Goal: Information Seeking & Learning: Learn about a topic

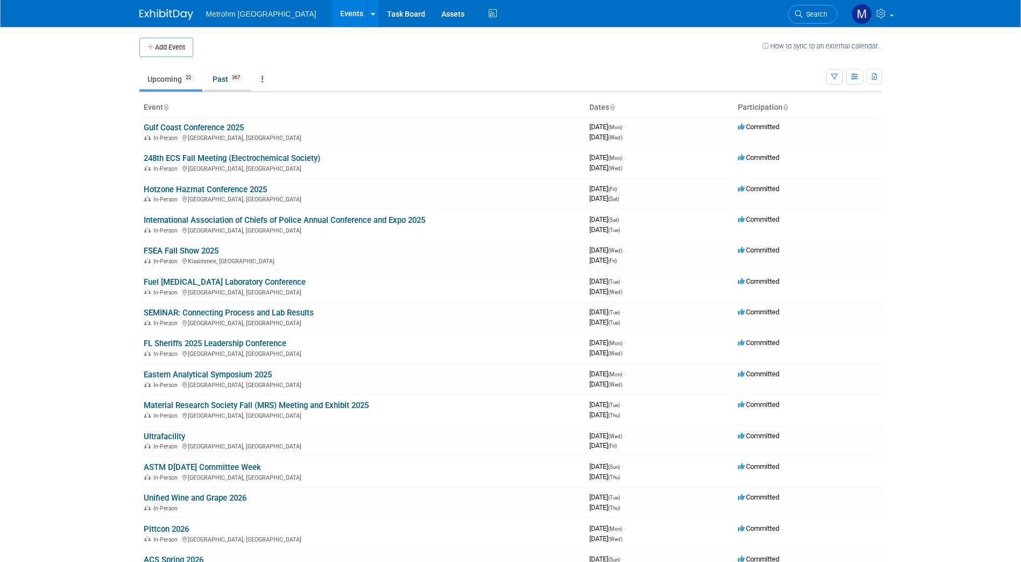
click at [227, 80] on link "Past 367" at bounding box center [228, 79] width 47 height 20
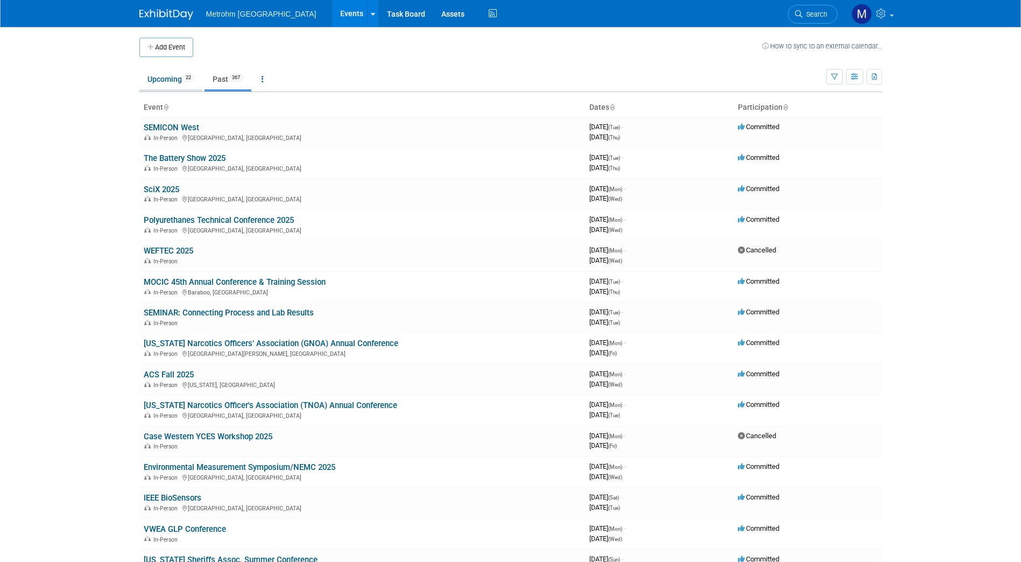
click at [171, 83] on link "Upcoming 22" at bounding box center [170, 79] width 63 height 20
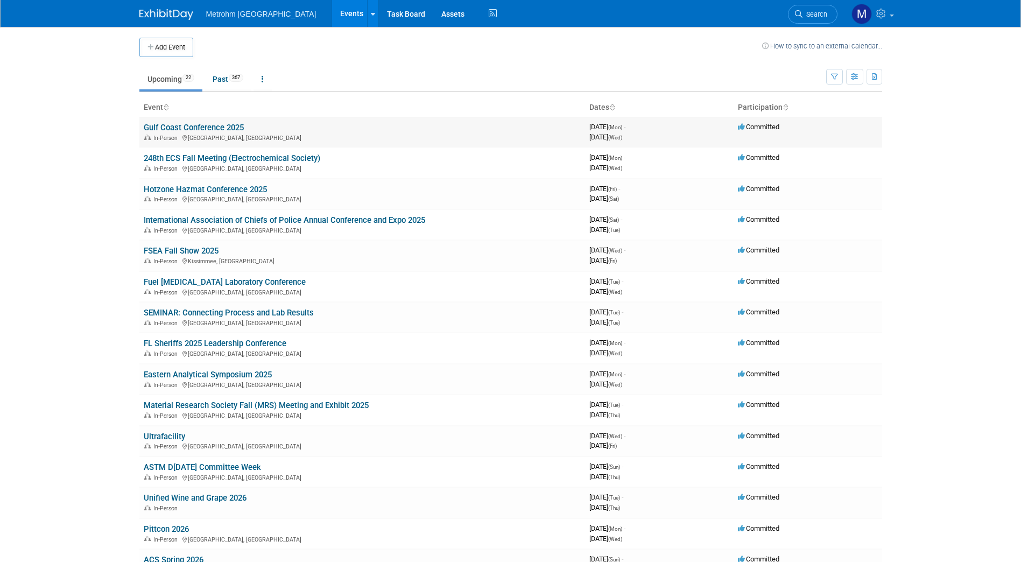
click at [214, 128] on link "Gulf Coast Conference 2025" at bounding box center [194, 128] width 100 height 10
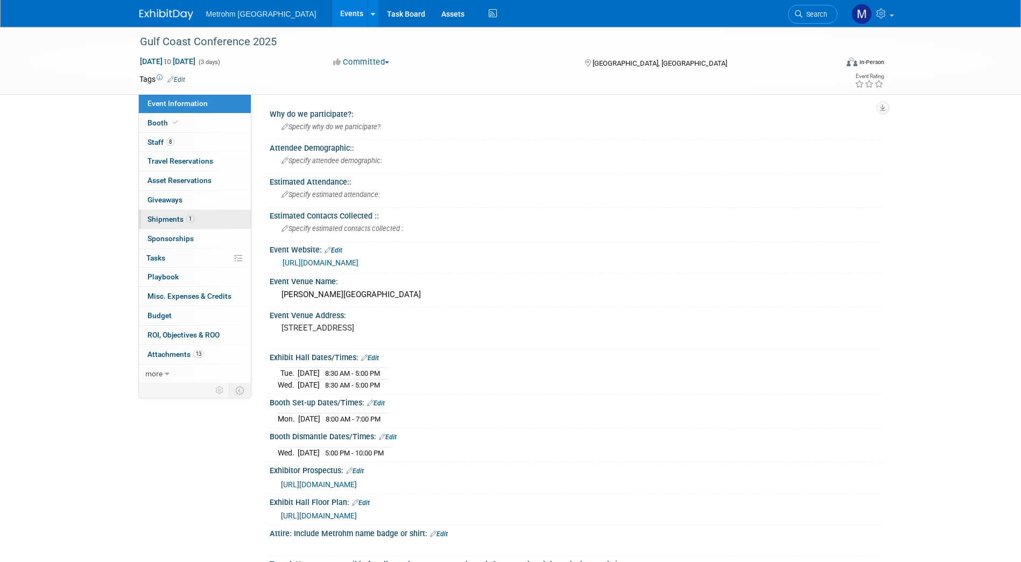
click at [187, 221] on span "1" at bounding box center [190, 219] width 8 height 8
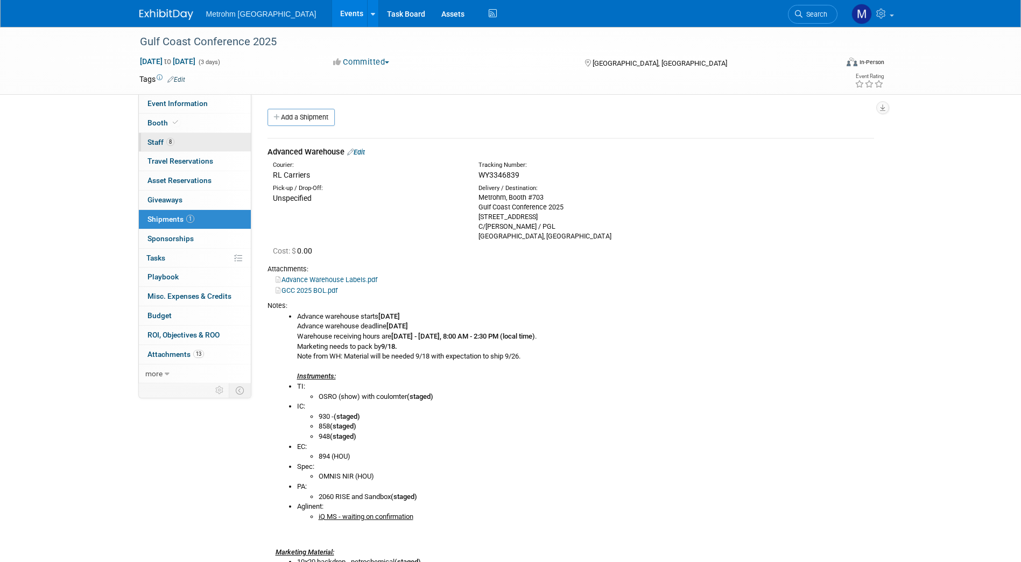
click at [184, 141] on link "8 Staff 8" at bounding box center [195, 142] width 112 height 19
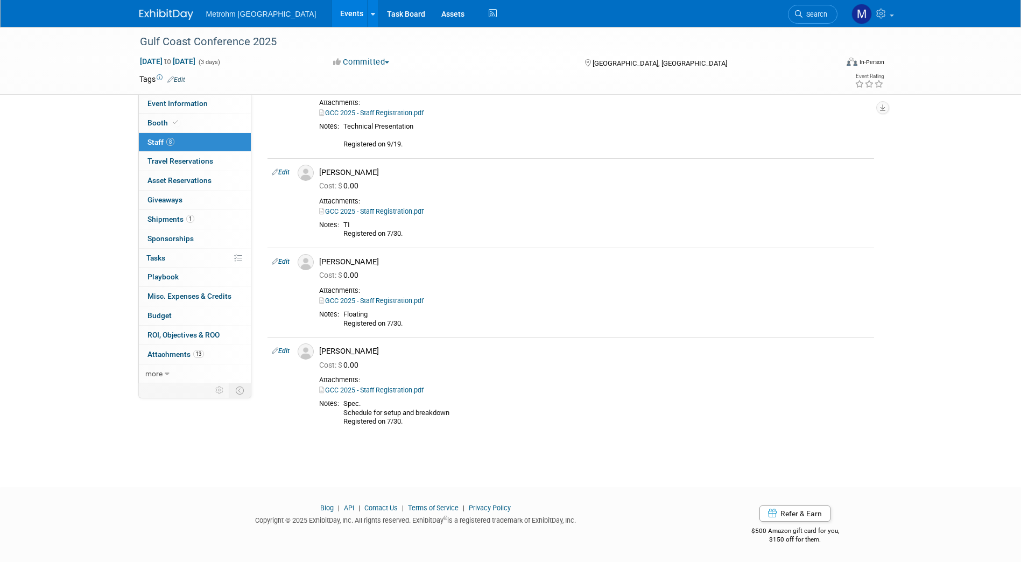
scroll to position [446, 0]
click at [218, 222] on link "1 Shipments 1" at bounding box center [195, 219] width 112 height 19
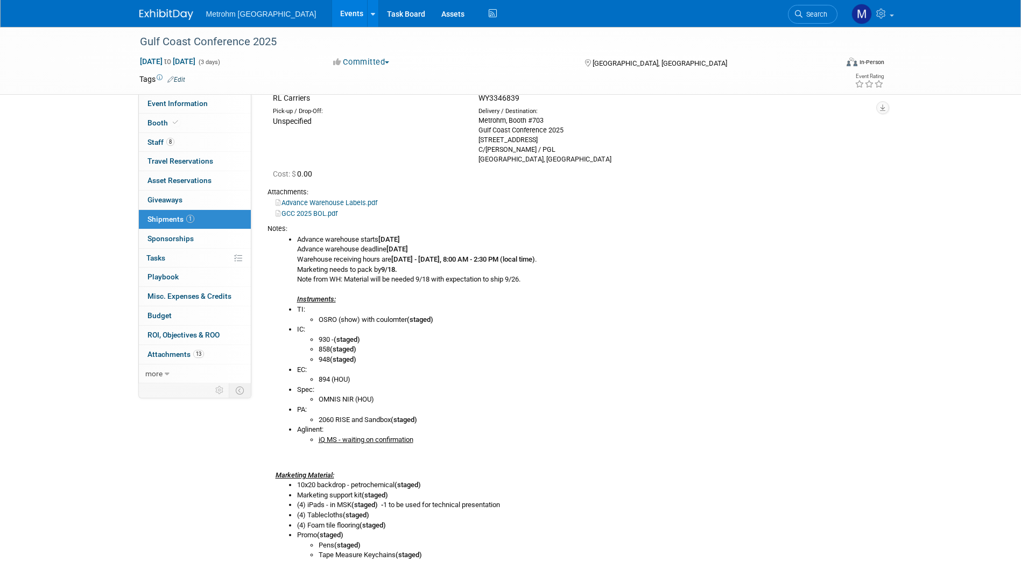
scroll to position [78, 0]
click at [207, 146] on link "8 Staff 8" at bounding box center [195, 142] width 112 height 19
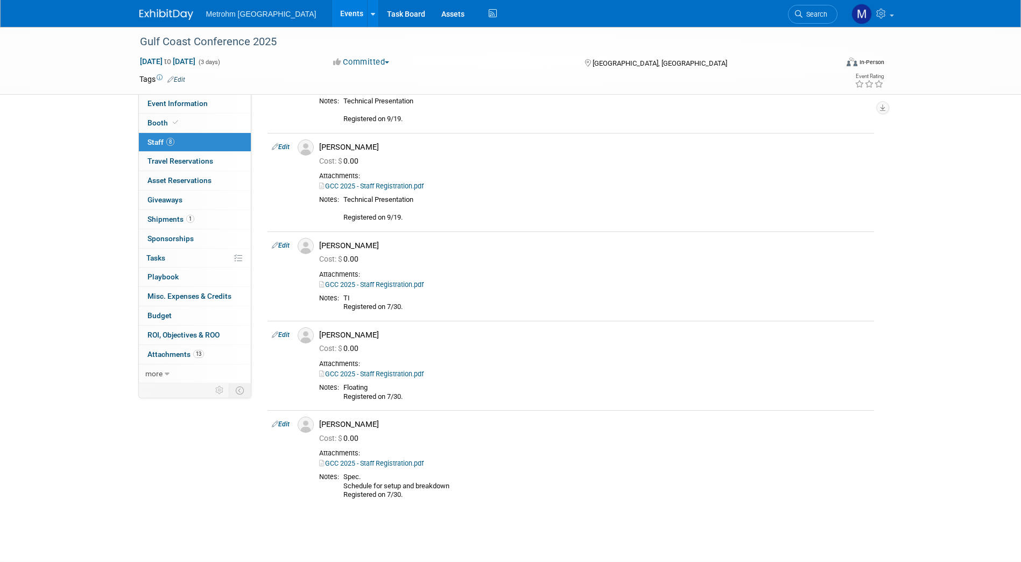
scroll to position [377, 0]
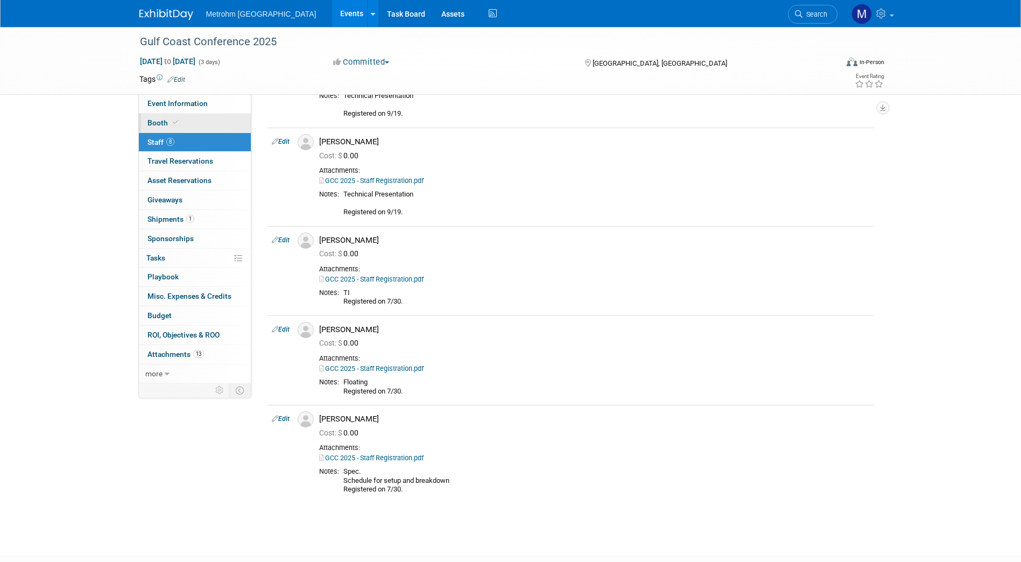
click at [218, 116] on link "Booth" at bounding box center [195, 123] width 112 height 19
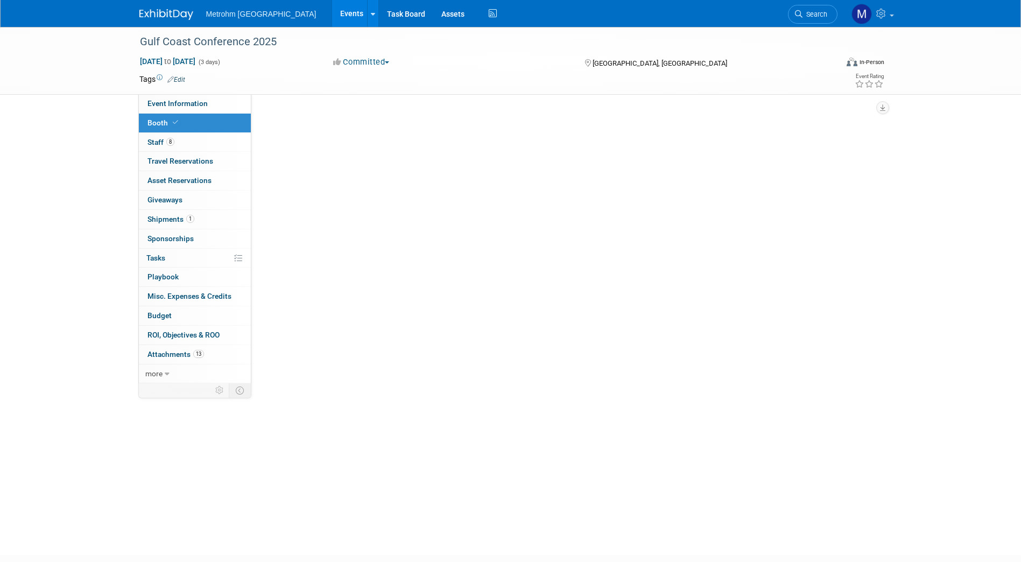
scroll to position [0, 0]
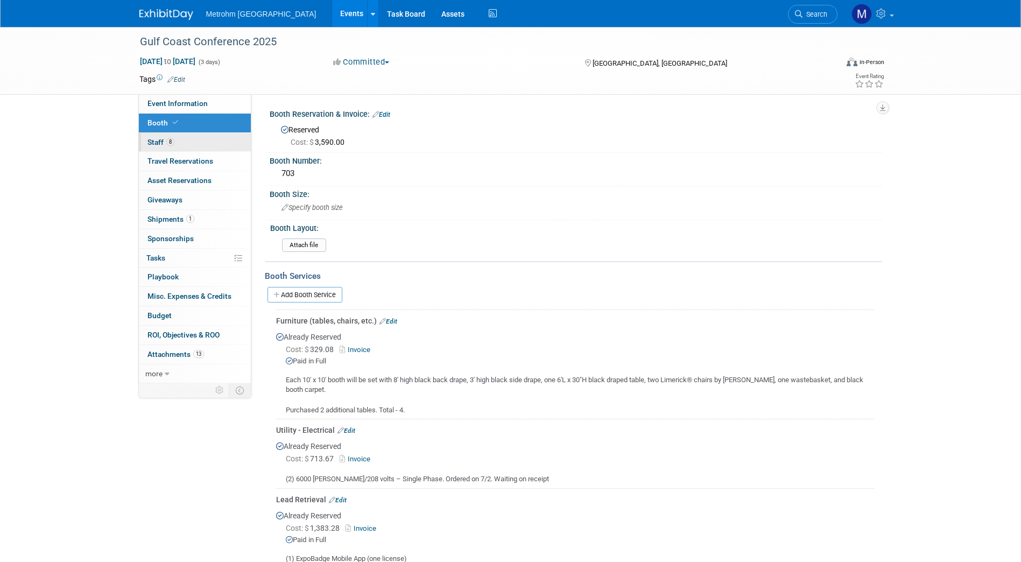
click at [190, 144] on link "8 Staff 8" at bounding box center [195, 142] width 112 height 19
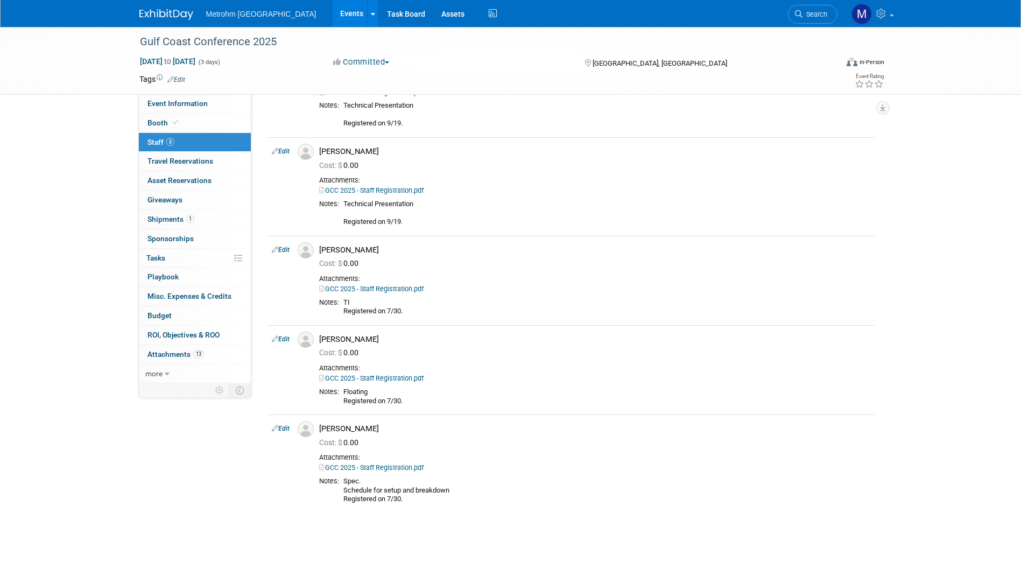
scroll to position [368, 0]
click at [164, 19] on img at bounding box center [166, 14] width 54 height 11
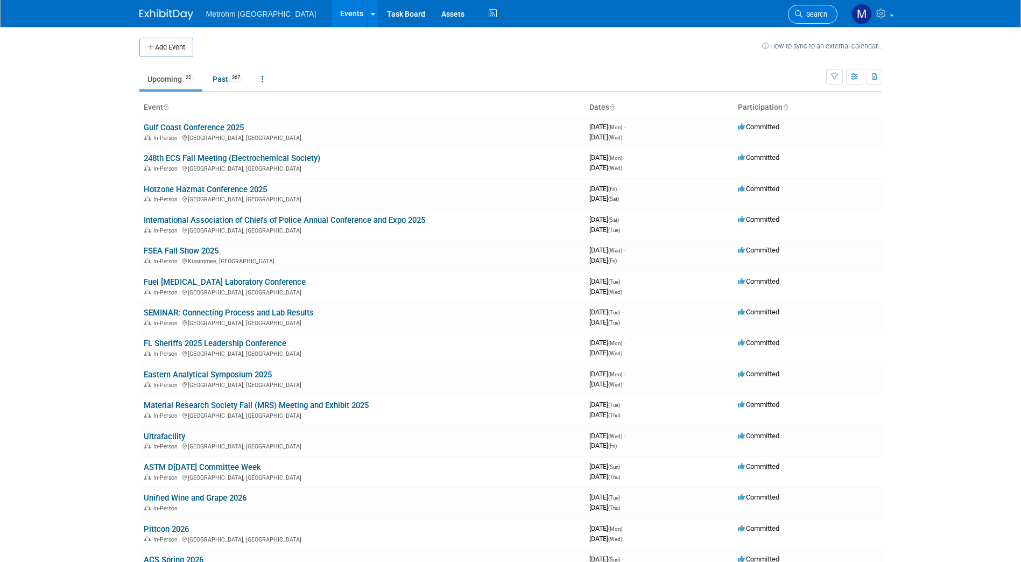
click at [817, 9] on link "Search" at bounding box center [813, 14] width 50 height 19
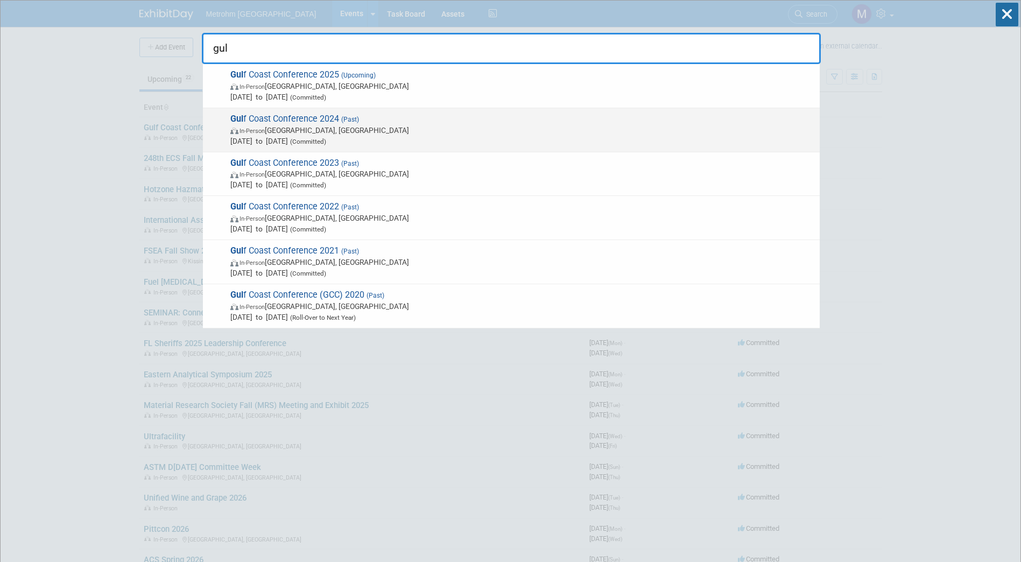
type input "gul"
click at [375, 116] on span "Gul f Coast Conference 2024 (Past) In-Person Galveston, TX Oct 15, 2024 to Oct …" at bounding box center [520, 130] width 587 height 33
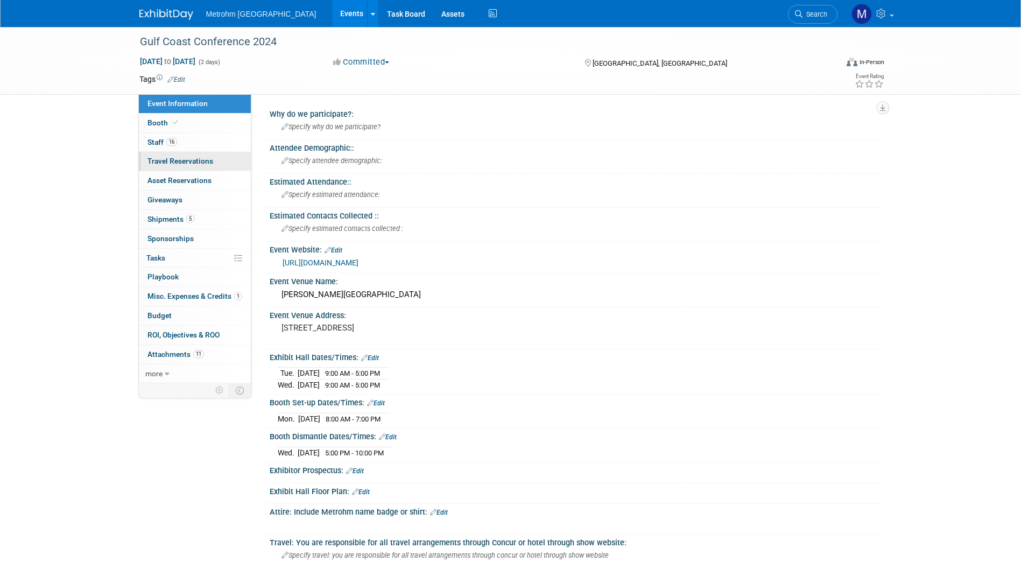
click at [163, 152] on link "0 Travel Reservations 0" at bounding box center [195, 161] width 112 height 19
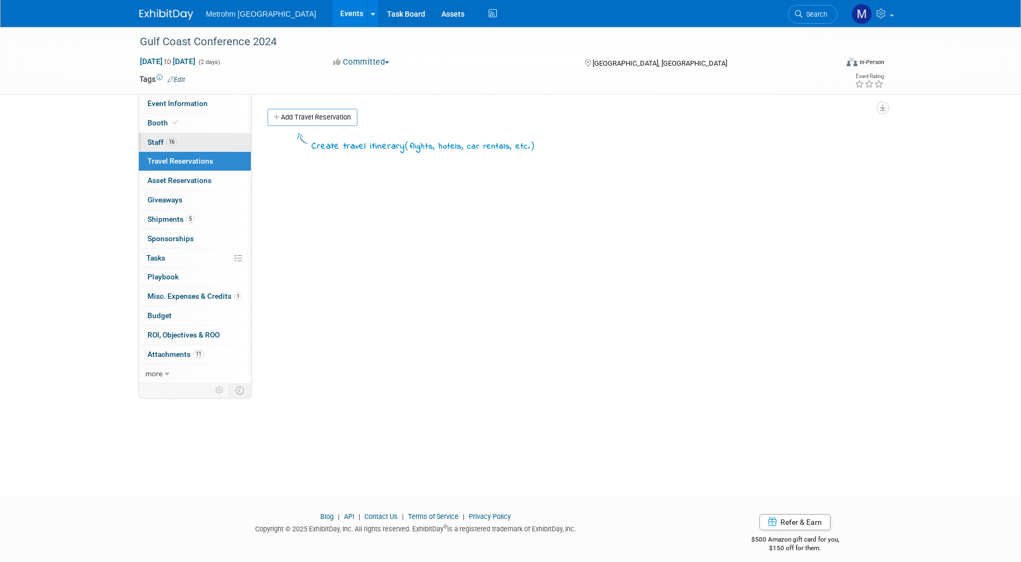
click at [163, 146] on span "Staff 16" at bounding box center [163, 142] width 30 height 9
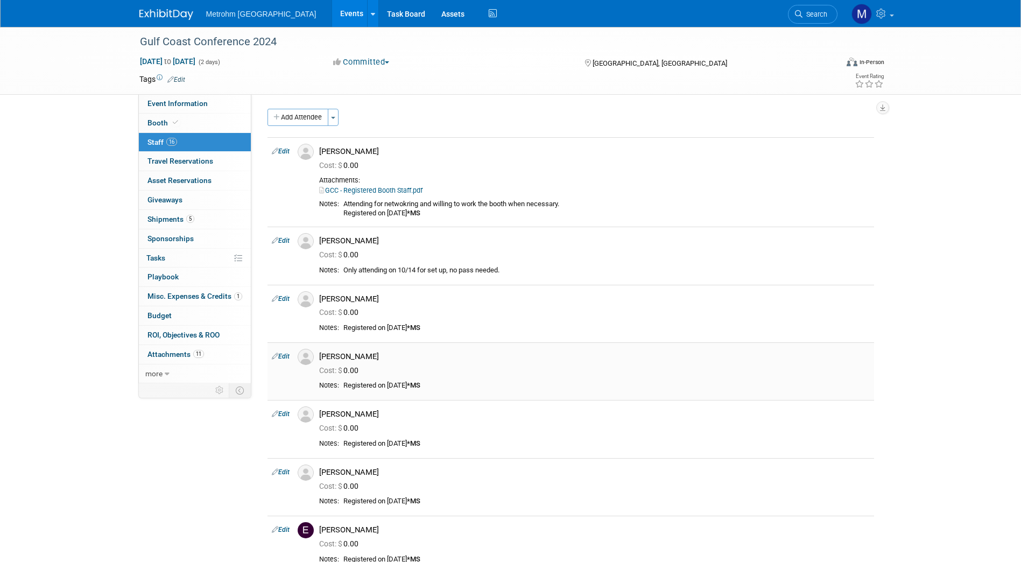
scroll to position [162, 0]
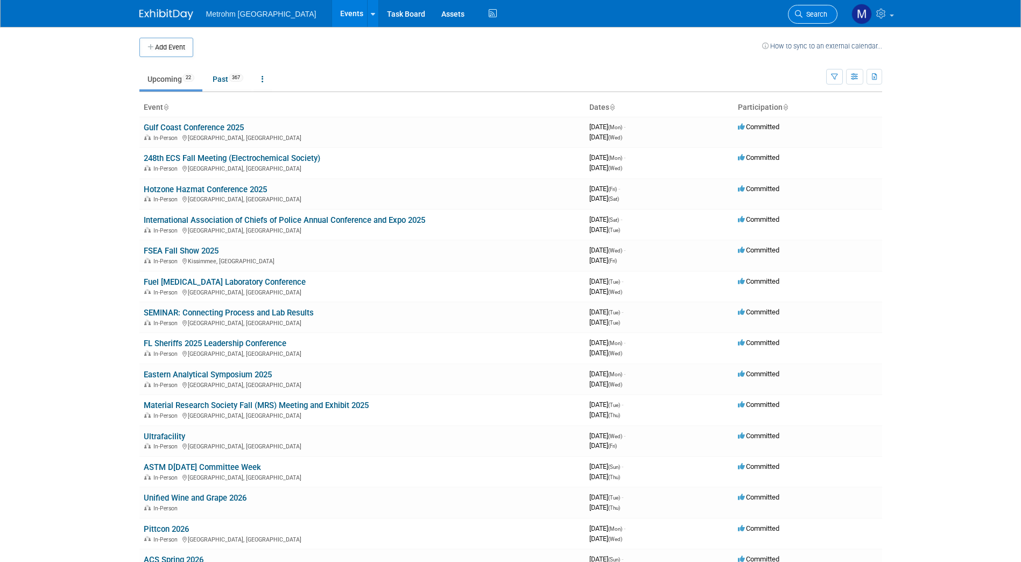
click at [810, 15] on span "Search" at bounding box center [815, 14] width 25 height 8
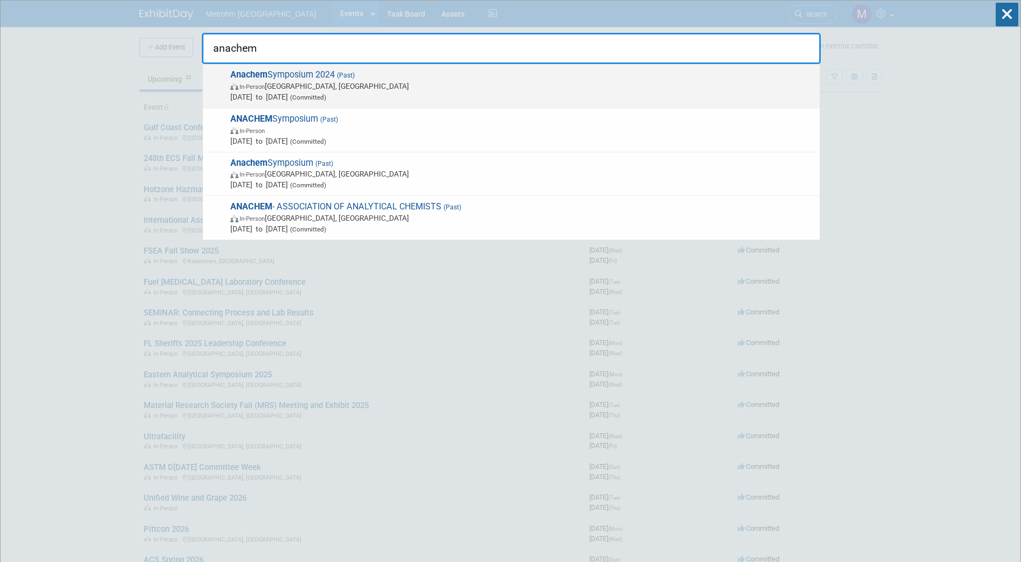
type input "anachem"
click at [420, 76] on span "Anachem Symposium 2024 (Past) In-Person Livonia, MI Nov 7, 2024 to Nov 7, 2024 …" at bounding box center [520, 85] width 587 height 33
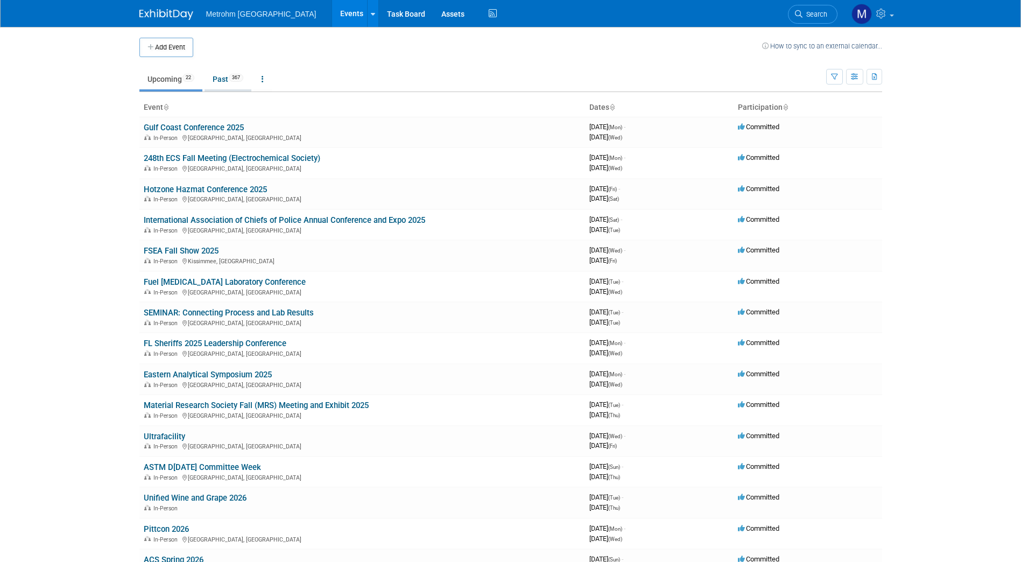
click at [211, 76] on link "Past 367" at bounding box center [228, 79] width 47 height 20
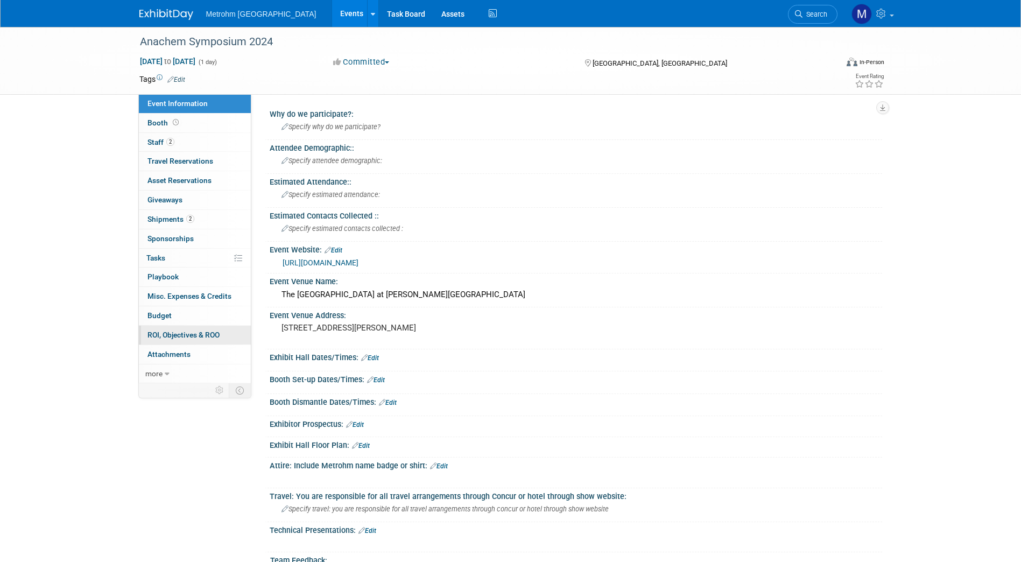
click at [218, 340] on link "0 ROI, Objectives & ROO 0" at bounding box center [195, 335] width 112 height 19
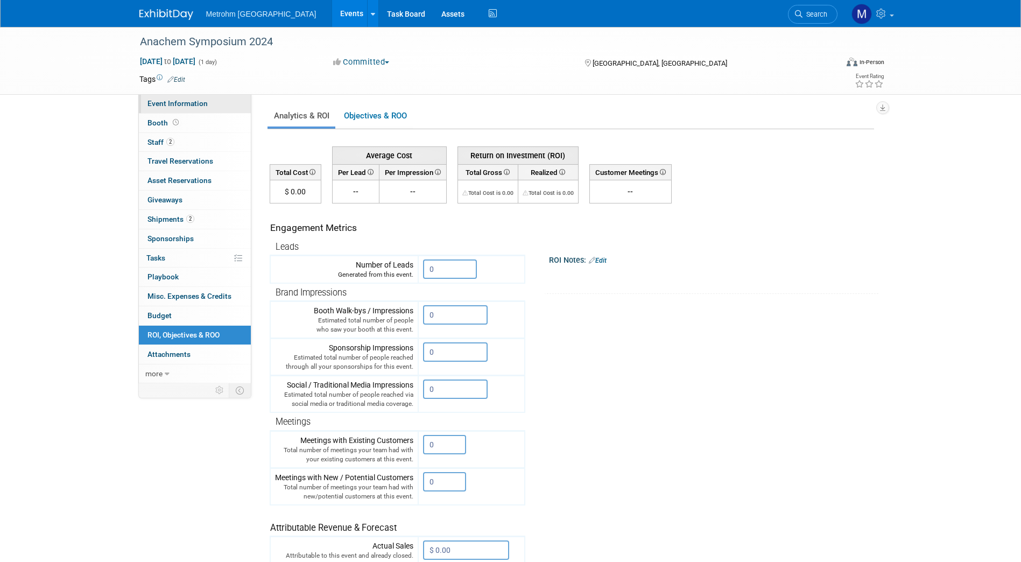
click at [215, 109] on link "Event Information" at bounding box center [195, 103] width 112 height 19
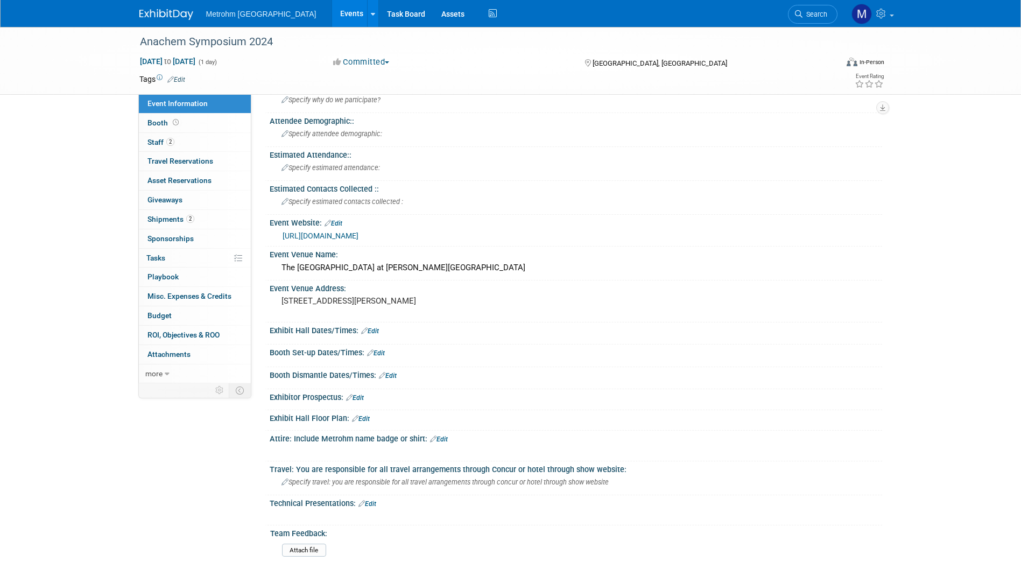
scroll to position [26, 0]
click at [212, 121] on link "Booth" at bounding box center [195, 123] width 112 height 19
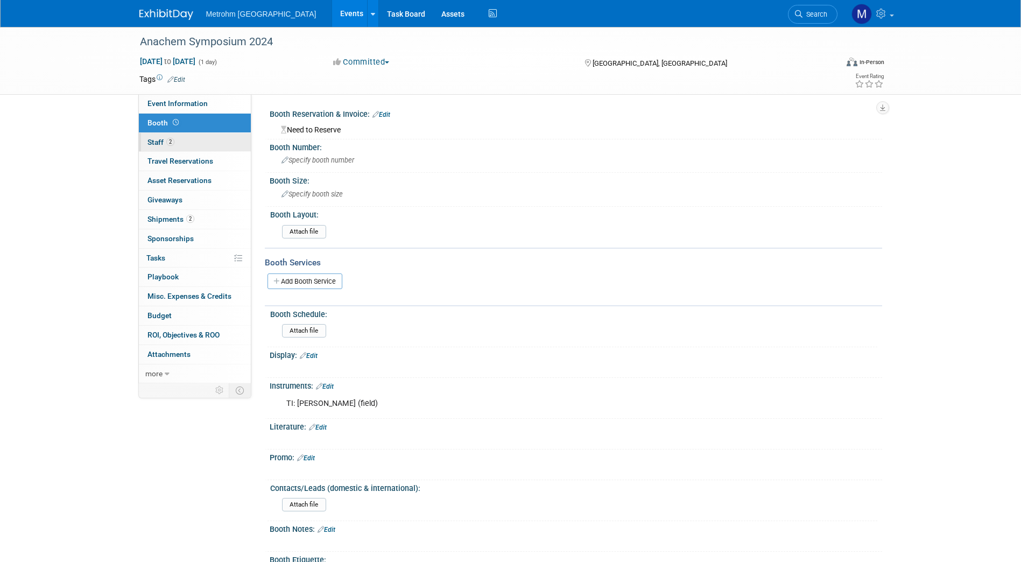
click at [202, 146] on link "2 Staff 2" at bounding box center [195, 142] width 112 height 19
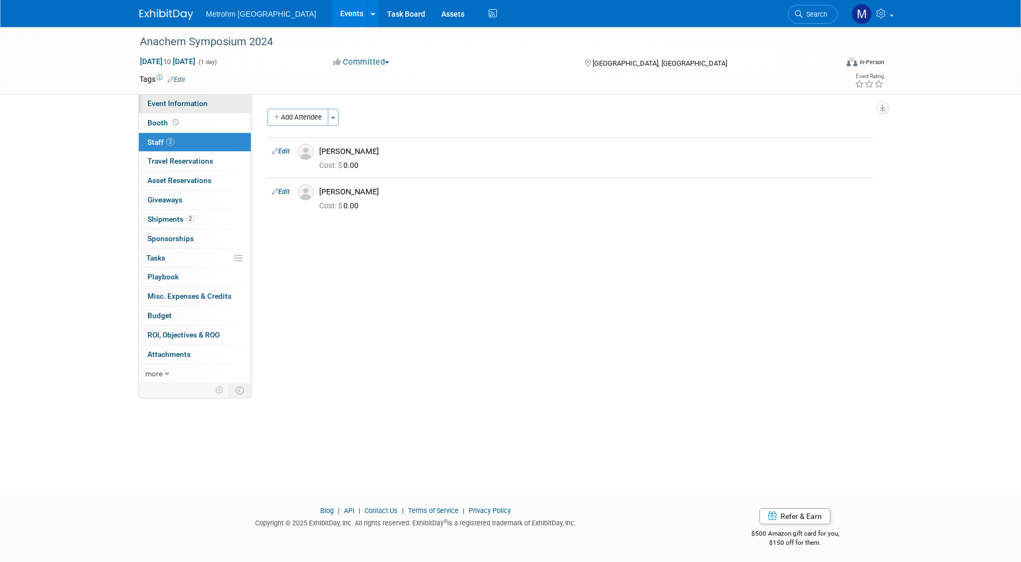
click at [200, 102] on span "Event Information" at bounding box center [178, 103] width 60 height 9
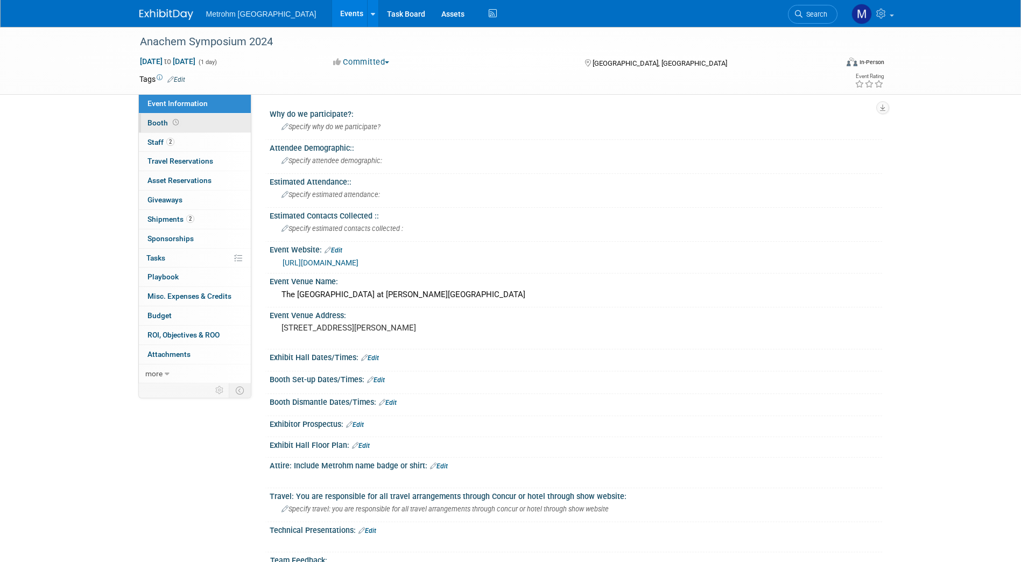
click at [204, 123] on link "Booth" at bounding box center [195, 123] width 112 height 19
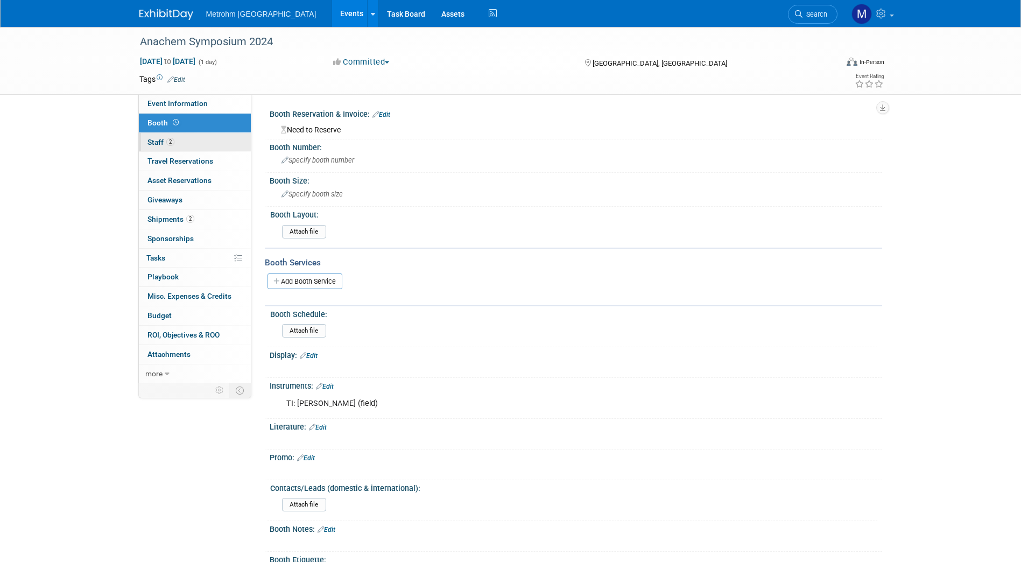
click at [201, 142] on link "2 Staff 2" at bounding box center [195, 142] width 112 height 19
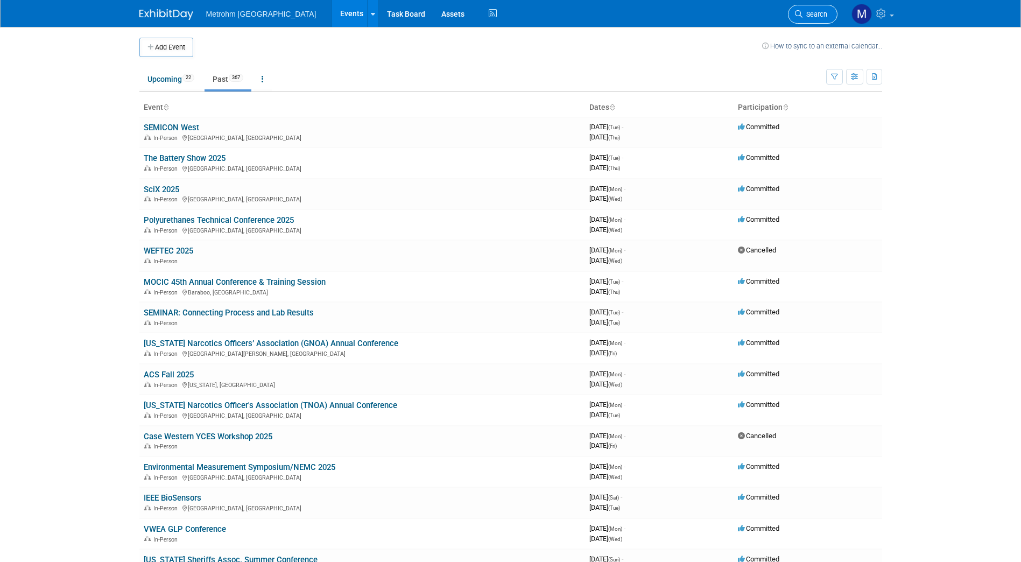
click at [805, 16] on span "Search" at bounding box center [815, 14] width 25 height 8
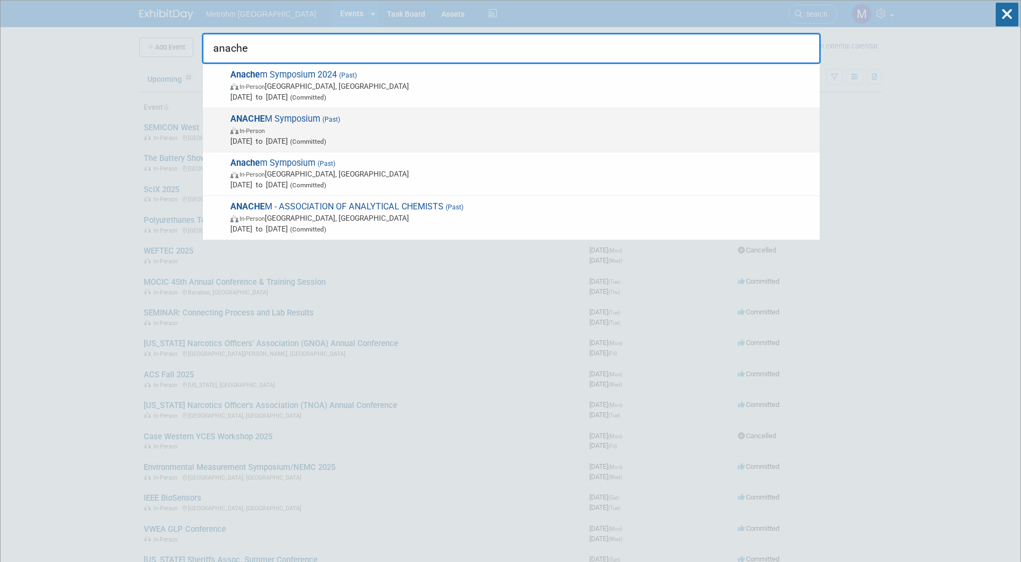
type input "anache"
click at [548, 141] on span "[DATE] to [DATE] (Committed)" at bounding box center [522, 141] width 584 height 11
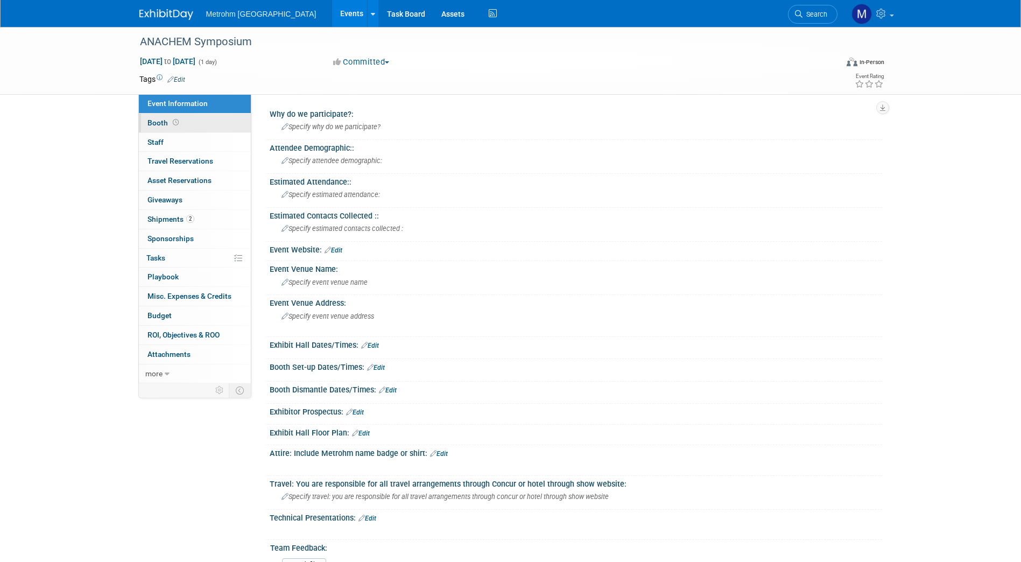
click at [178, 130] on link "Booth" at bounding box center [195, 123] width 112 height 19
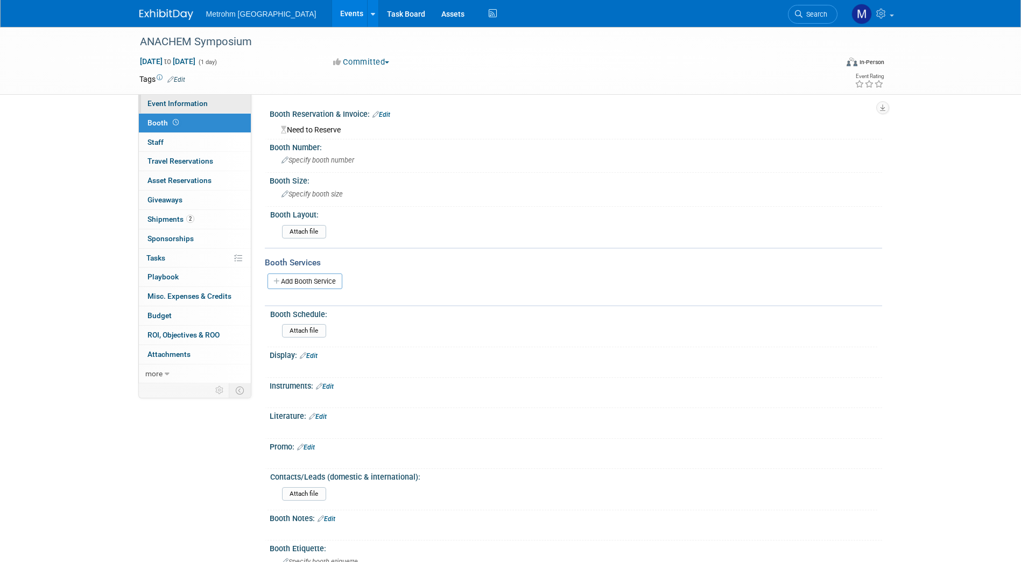
click at [183, 110] on link "Event Information" at bounding box center [195, 103] width 112 height 19
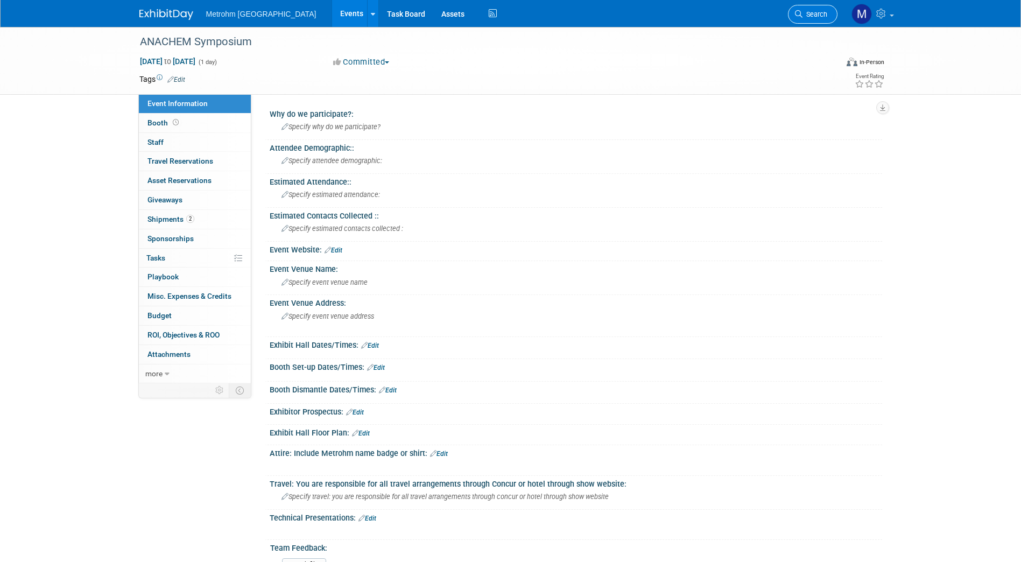
click at [805, 15] on span "Search" at bounding box center [815, 14] width 25 height 8
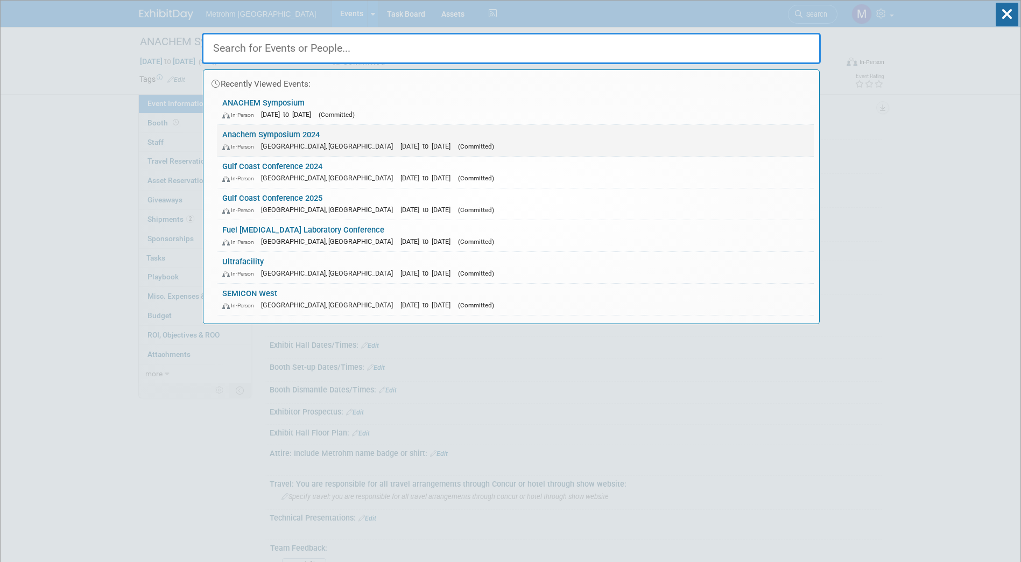
click at [362, 141] on div "In-Person [GEOGRAPHIC_DATA], [GEOGRAPHIC_DATA] [DATE] to [DATE] (Committed)" at bounding box center [515, 146] width 586 height 11
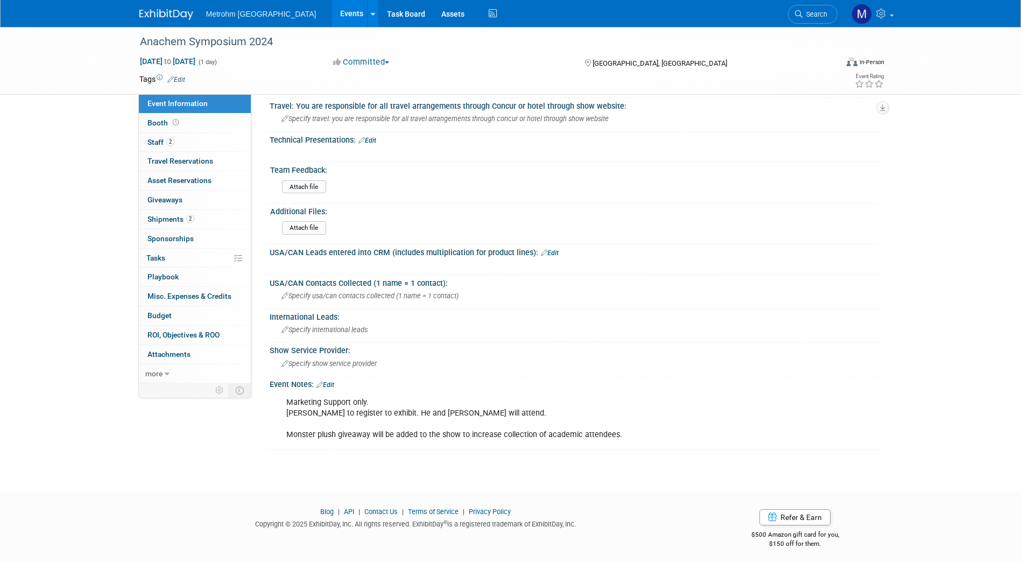
scroll to position [395, 0]
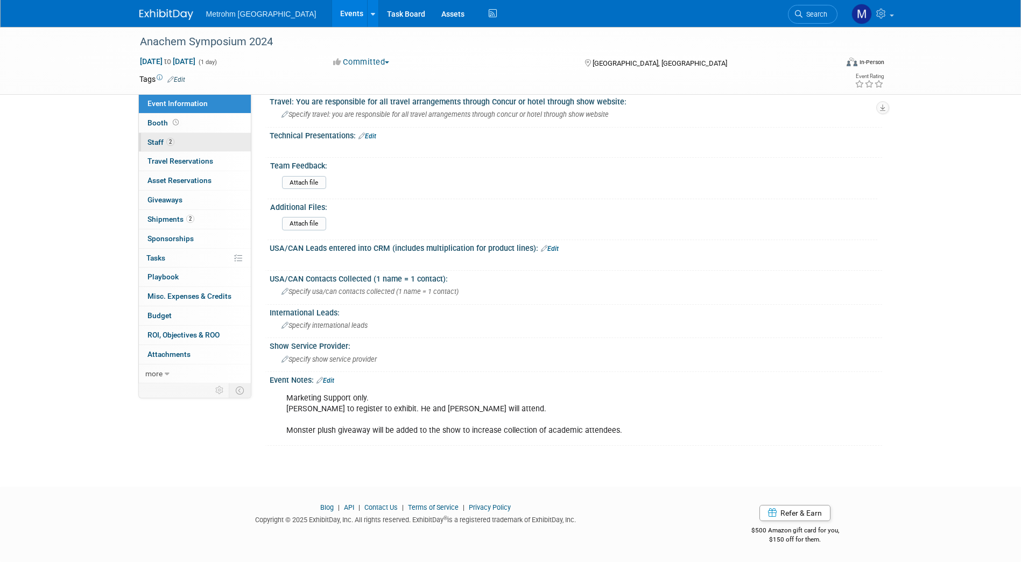
click at [223, 140] on link "2 Staff 2" at bounding box center [195, 142] width 112 height 19
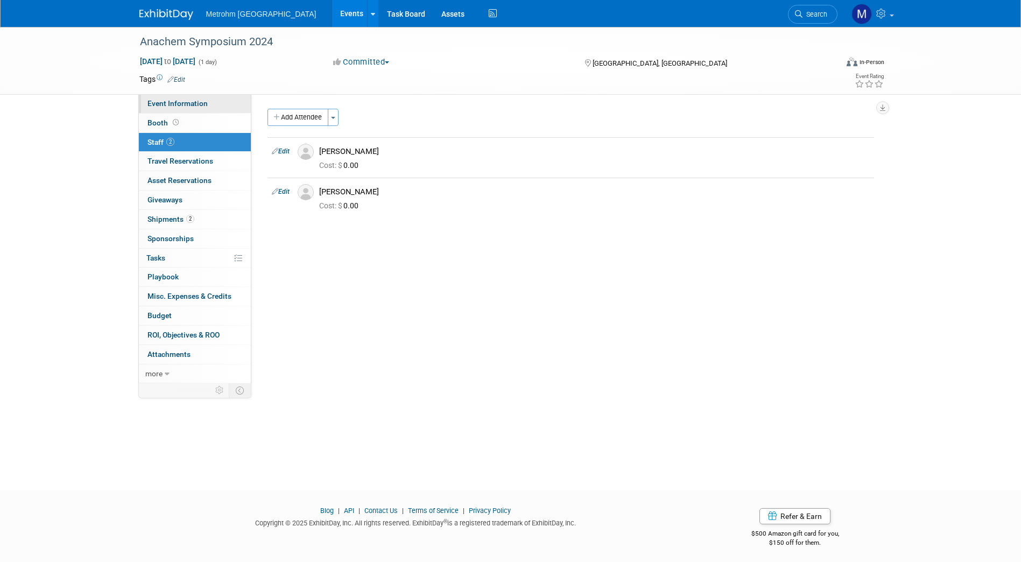
click at [213, 105] on link "Event Information" at bounding box center [195, 103] width 112 height 19
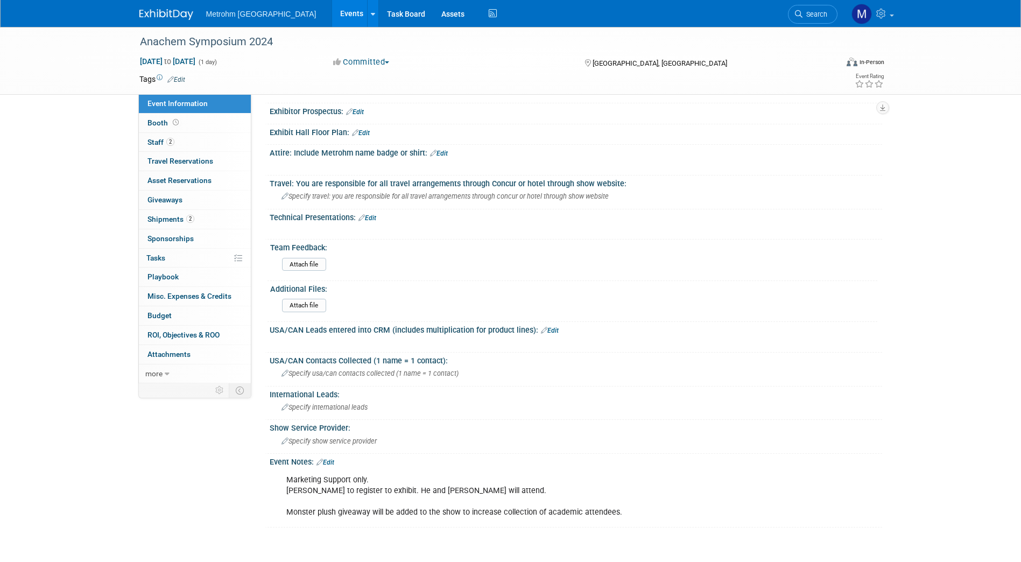
scroll to position [314, 0]
click at [178, 221] on span "Shipments 2" at bounding box center [171, 219] width 47 height 9
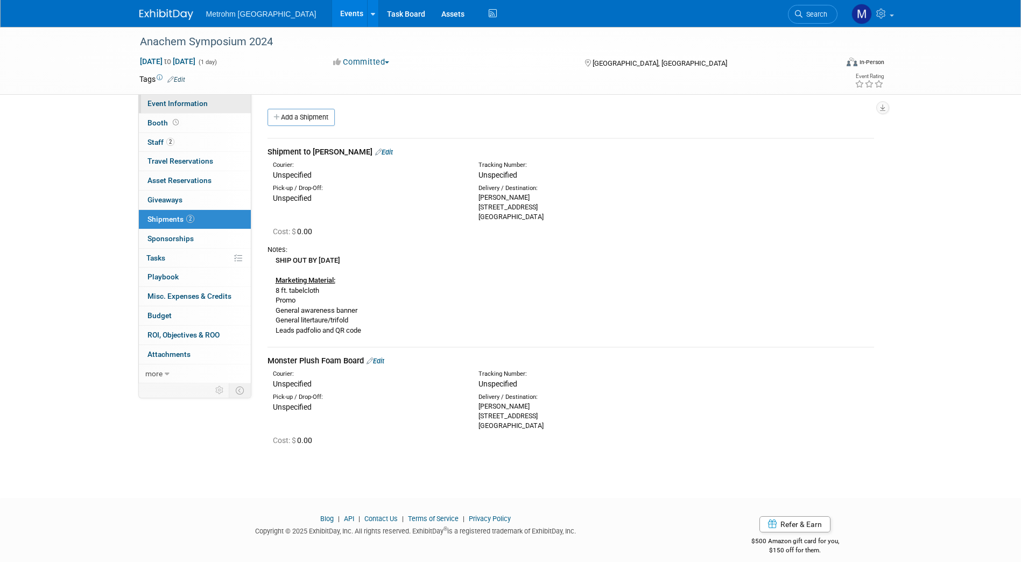
click at [215, 106] on link "Event Information" at bounding box center [195, 103] width 112 height 19
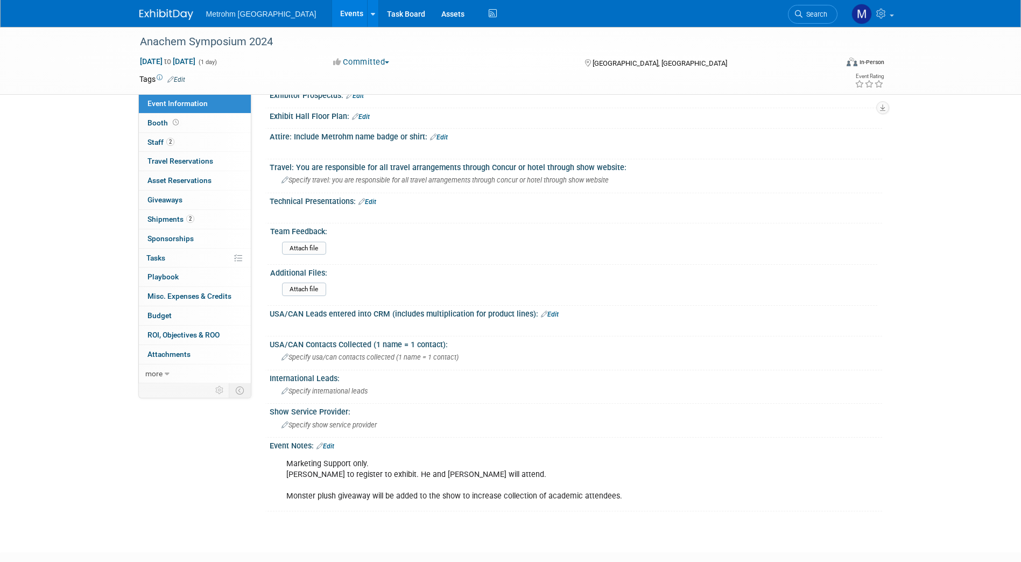
scroll to position [329, 0]
click at [163, 373] on link "more" at bounding box center [195, 373] width 112 height 19
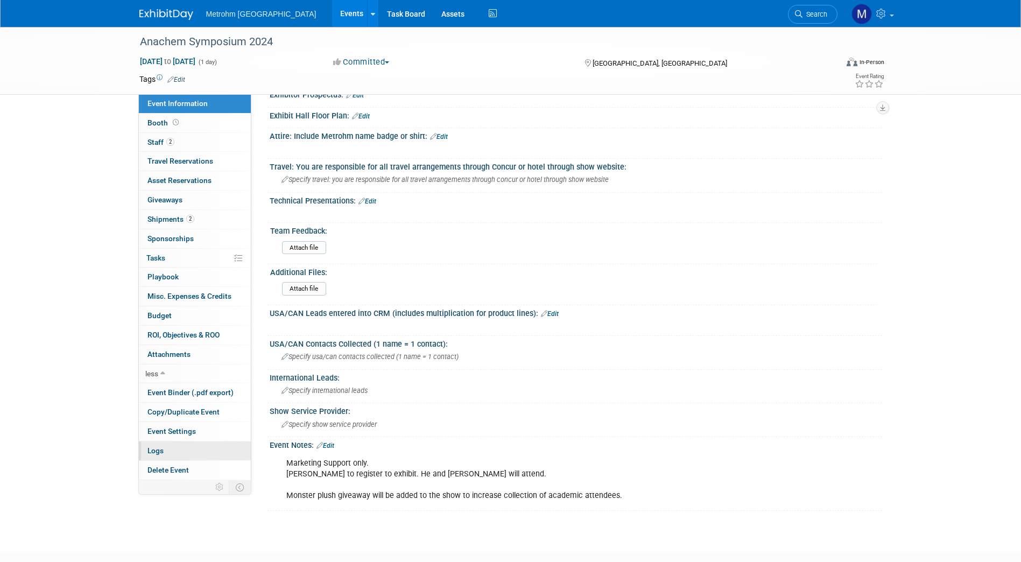
click at [167, 447] on link "Logs" at bounding box center [195, 450] width 112 height 19
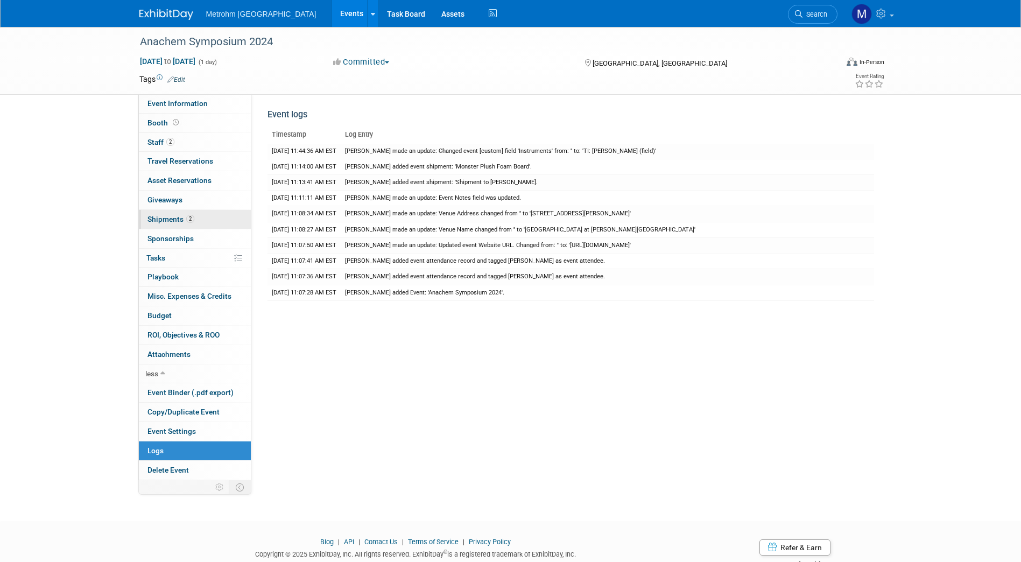
click at [178, 221] on span "Shipments 2" at bounding box center [171, 219] width 47 height 9
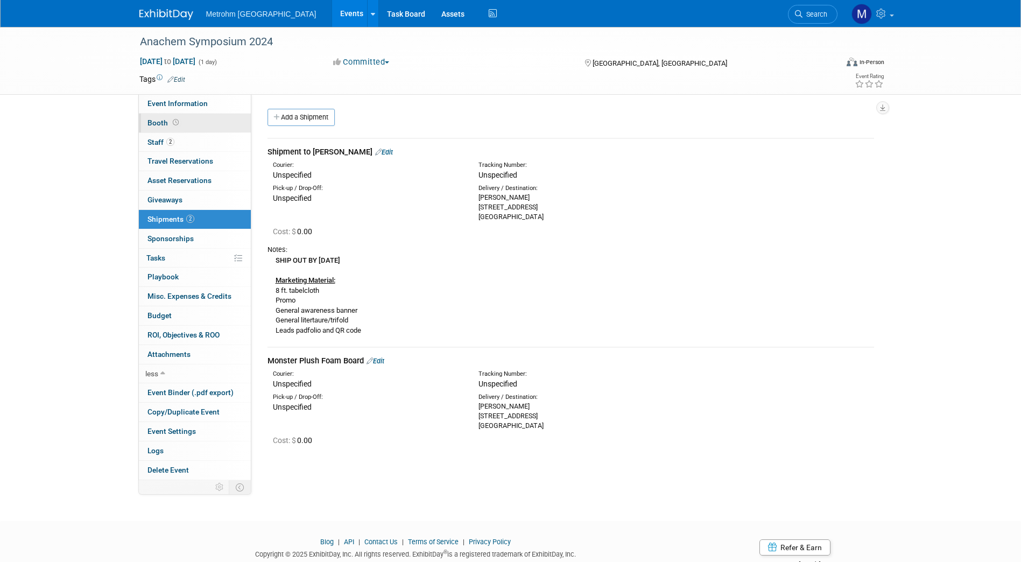
click at [187, 119] on link "Booth" at bounding box center [195, 123] width 112 height 19
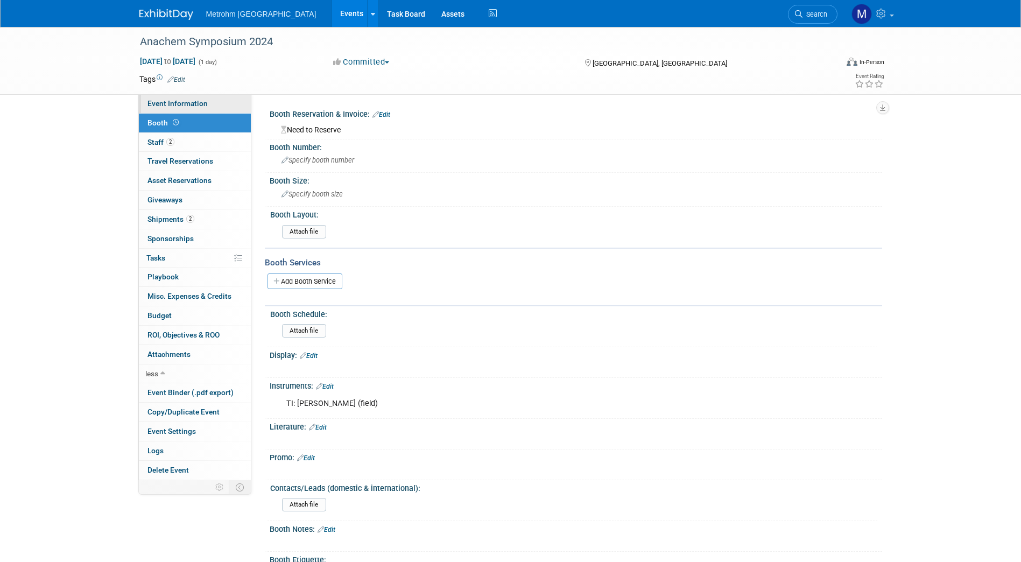
click at [191, 101] on span "Event Information" at bounding box center [178, 103] width 60 height 9
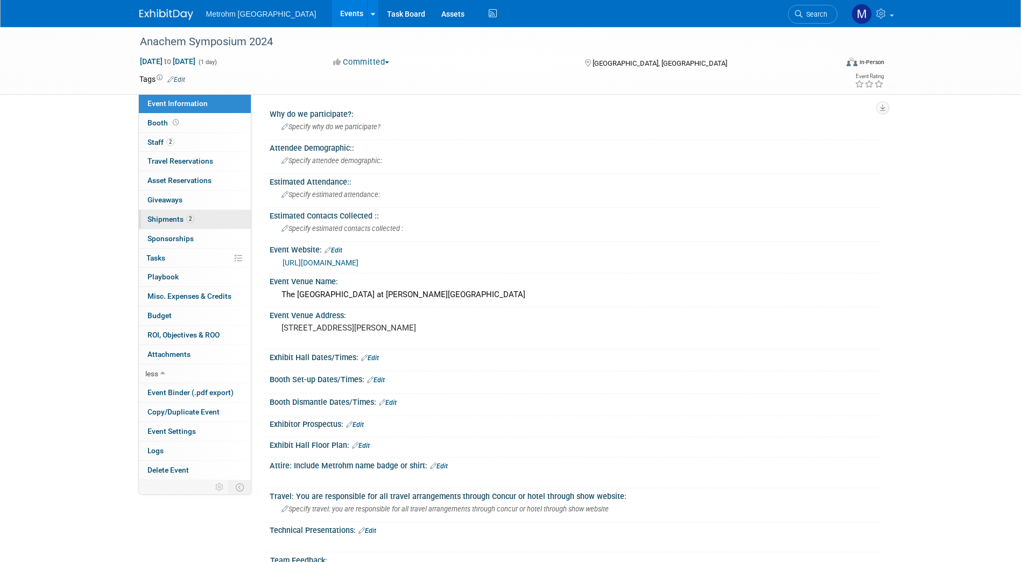
click at [171, 217] on span "Shipments 2" at bounding box center [171, 219] width 47 height 9
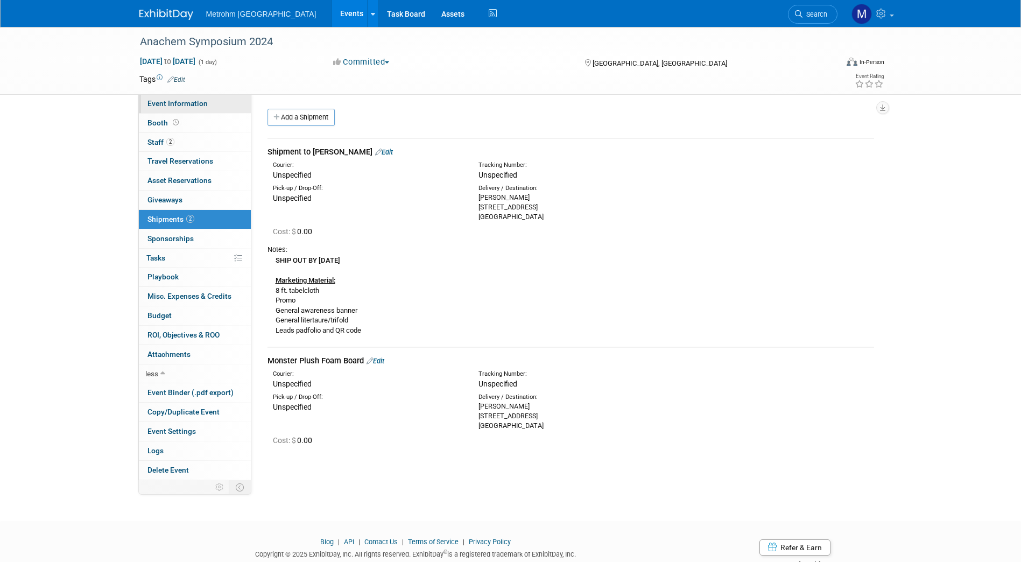
click at [213, 109] on link "Event Information" at bounding box center [195, 103] width 112 height 19
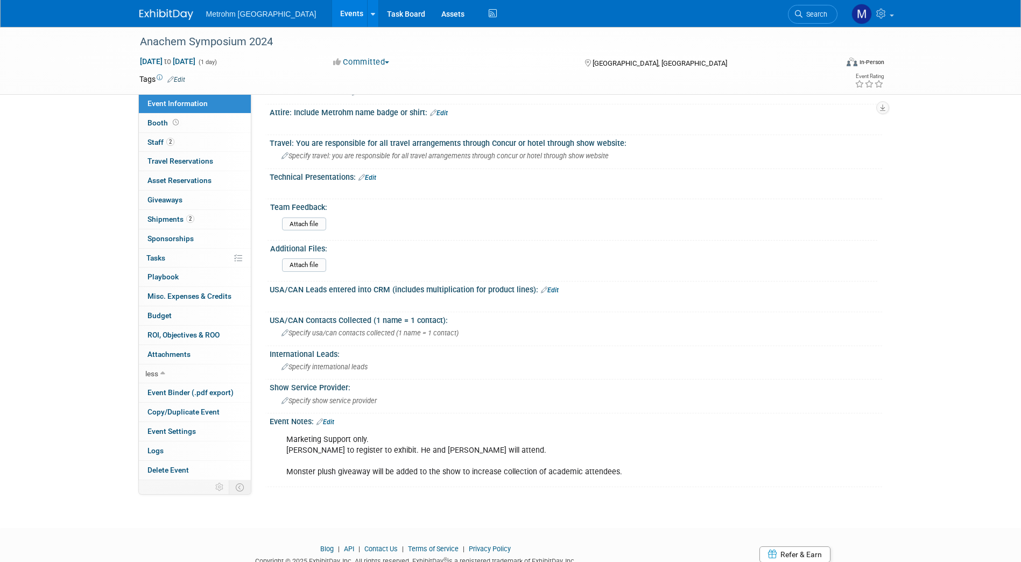
scroll to position [395, 0]
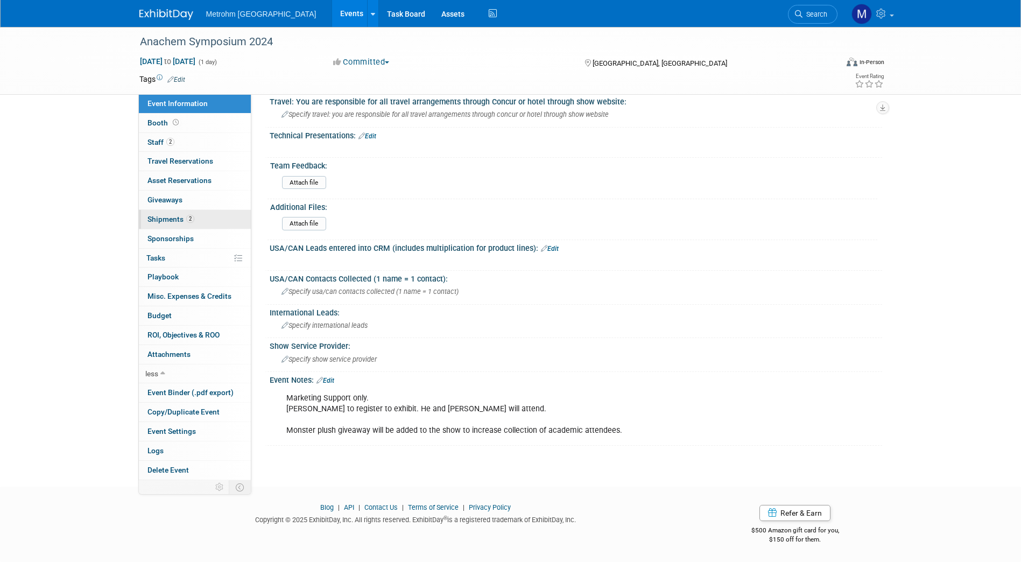
click at [181, 224] on link "2 Shipments 2" at bounding box center [195, 219] width 112 height 19
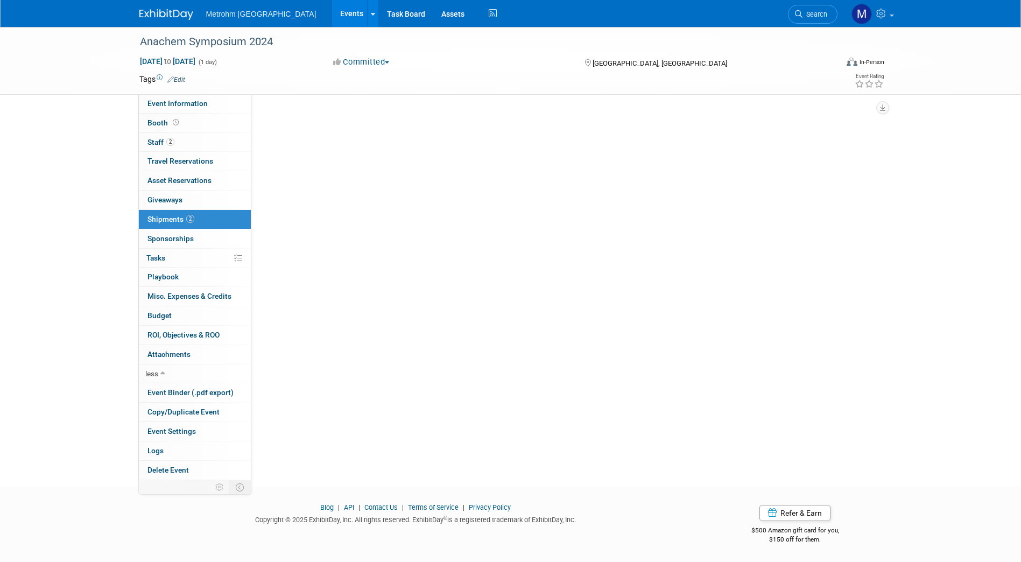
scroll to position [0, 0]
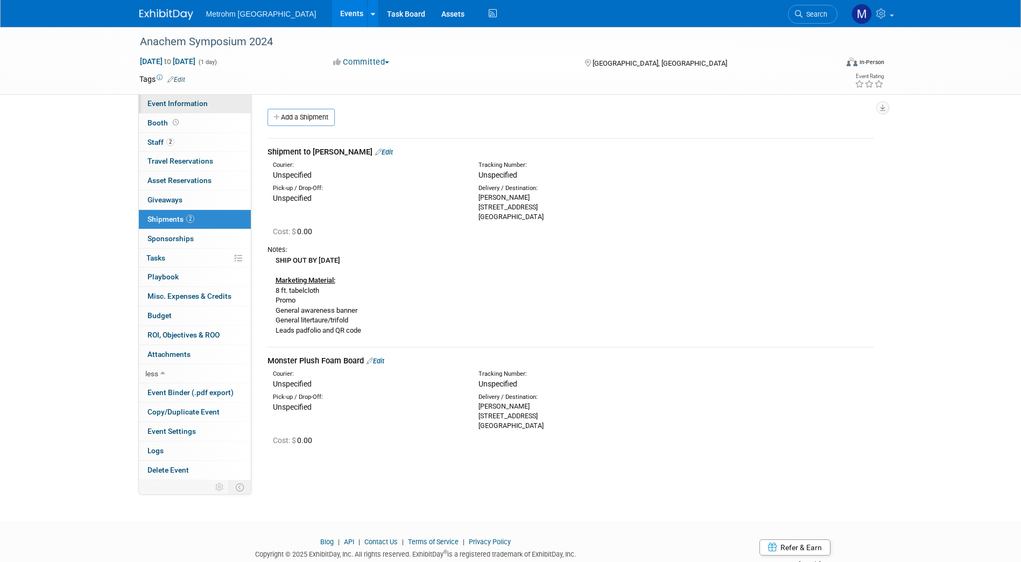
click at [190, 103] on span "Event Information" at bounding box center [178, 103] width 60 height 9
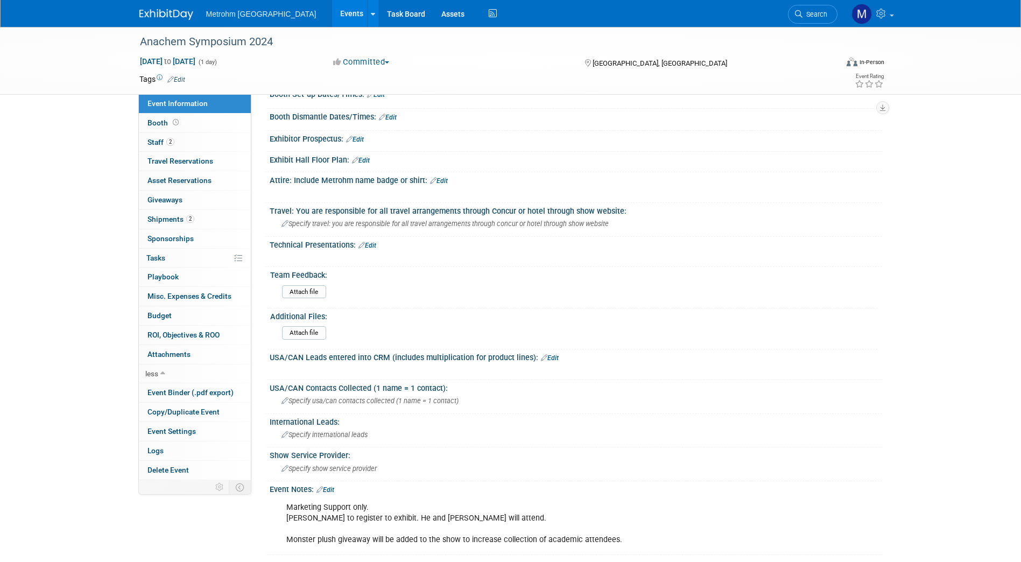
scroll to position [395, 0]
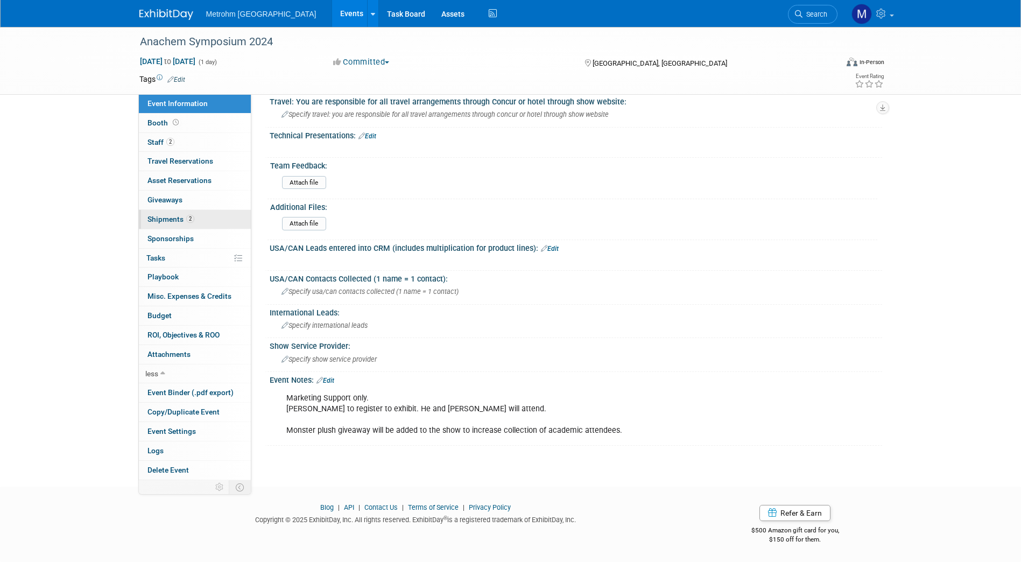
click at [226, 221] on link "2 Shipments 2" at bounding box center [195, 219] width 112 height 19
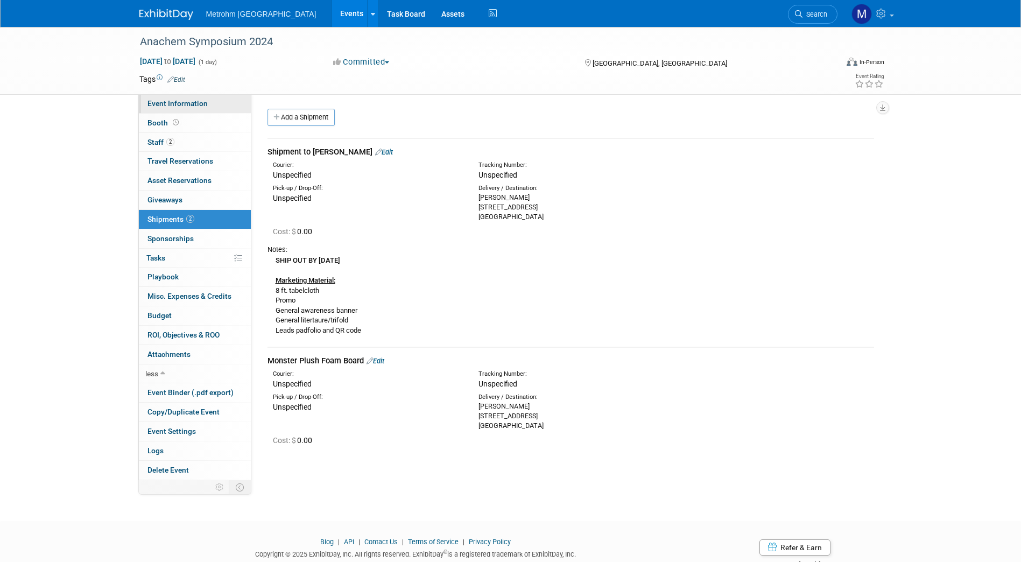
click at [186, 101] on span "Event Information" at bounding box center [178, 103] width 60 height 9
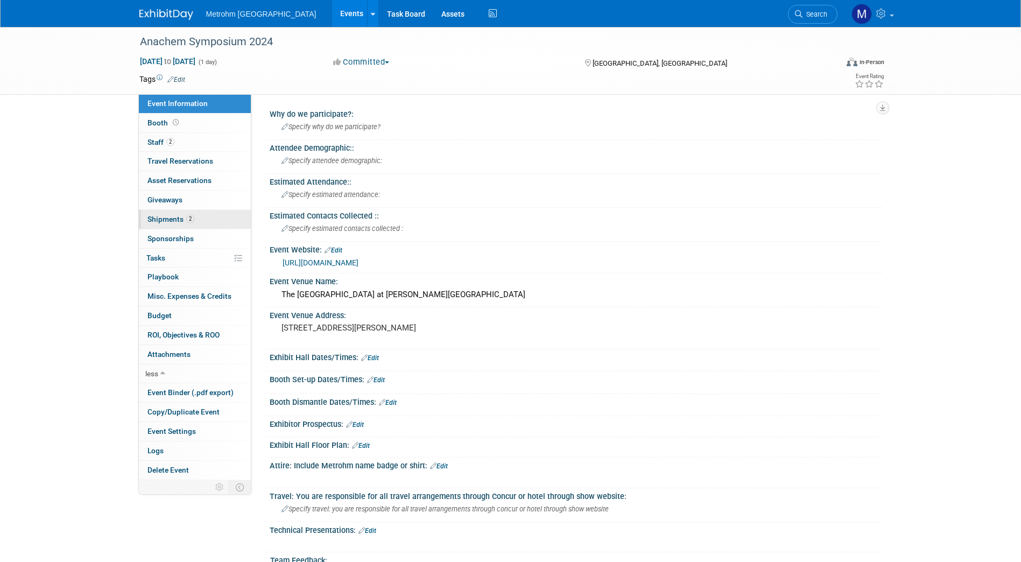
click at [191, 223] on span "Shipments 2" at bounding box center [171, 219] width 47 height 9
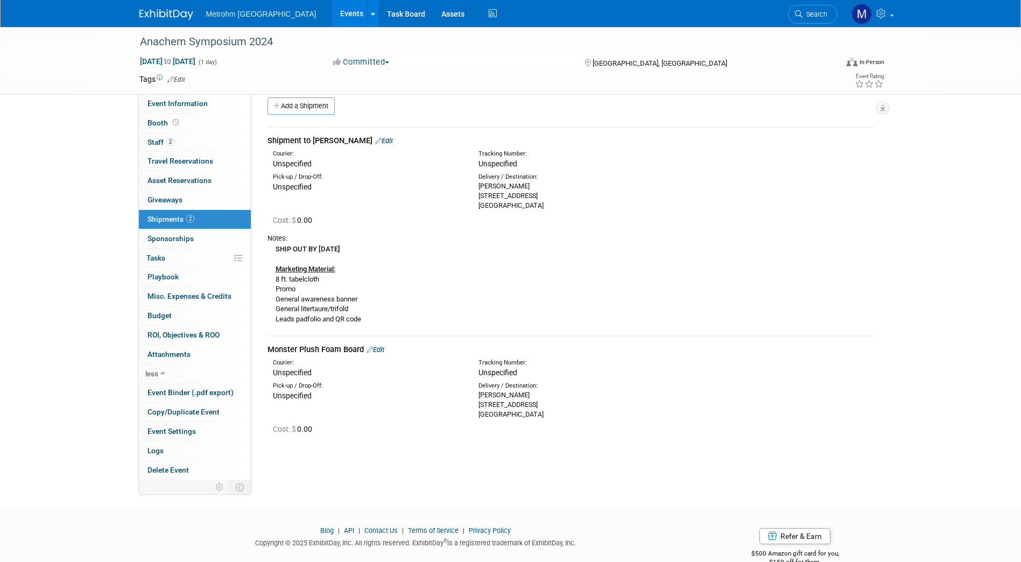
scroll to position [12, 0]
click at [172, 14] on img at bounding box center [166, 14] width 54 height 11
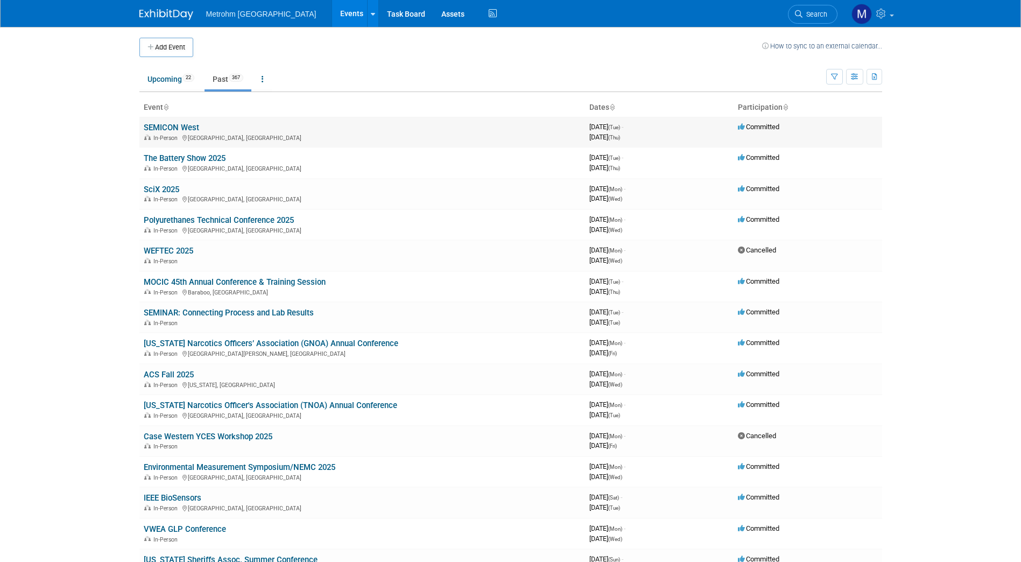
click at [175, 124] on link "SEMICON West" at bounding box center [171, 128] width 55 height 10
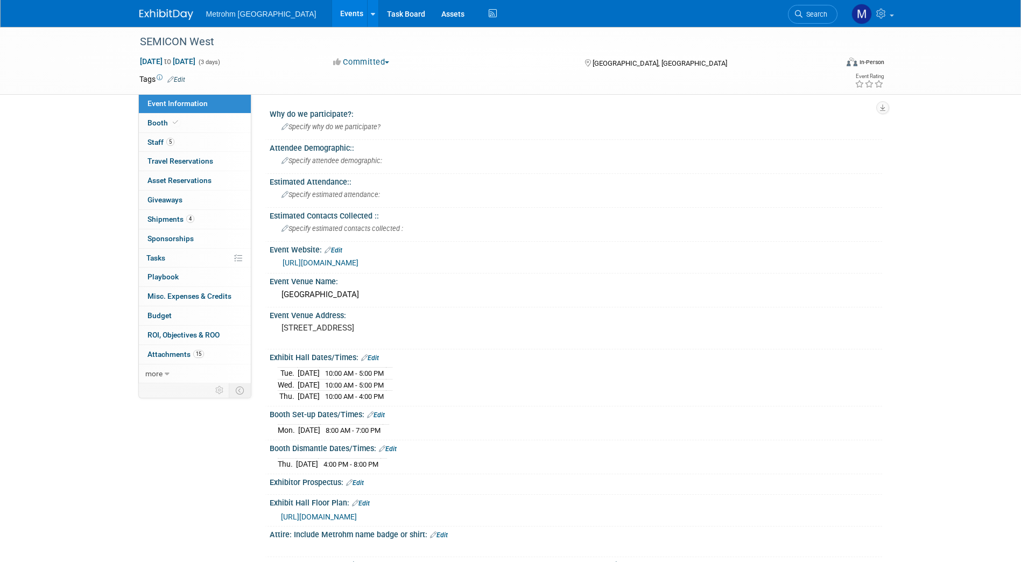
click at [169, 18] on img at bounding box center [166, 14] width 54 height 11
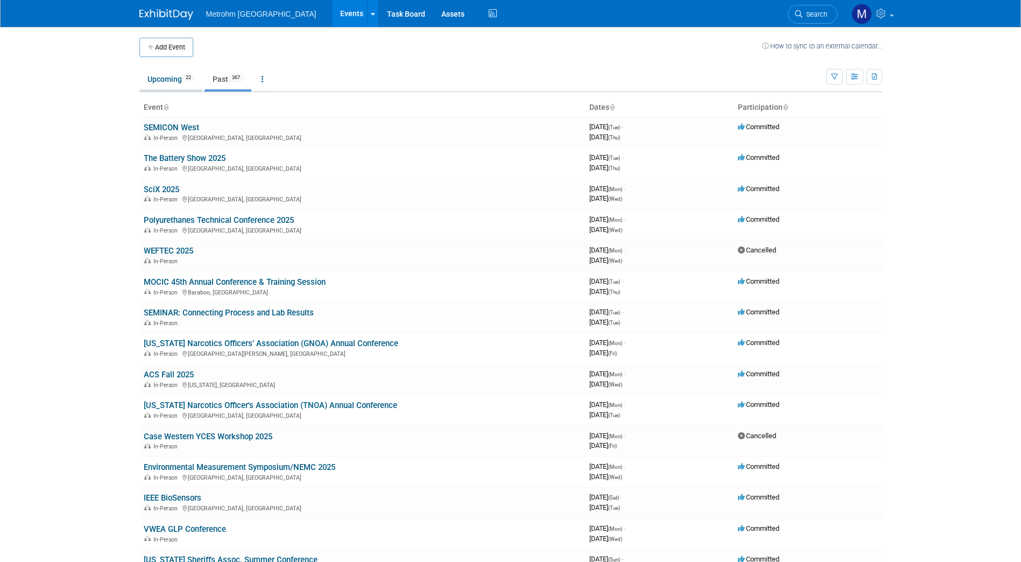
click at [172, 83] on link "Upcoming 22" at bounding box center [170, 79] width 63 height 20
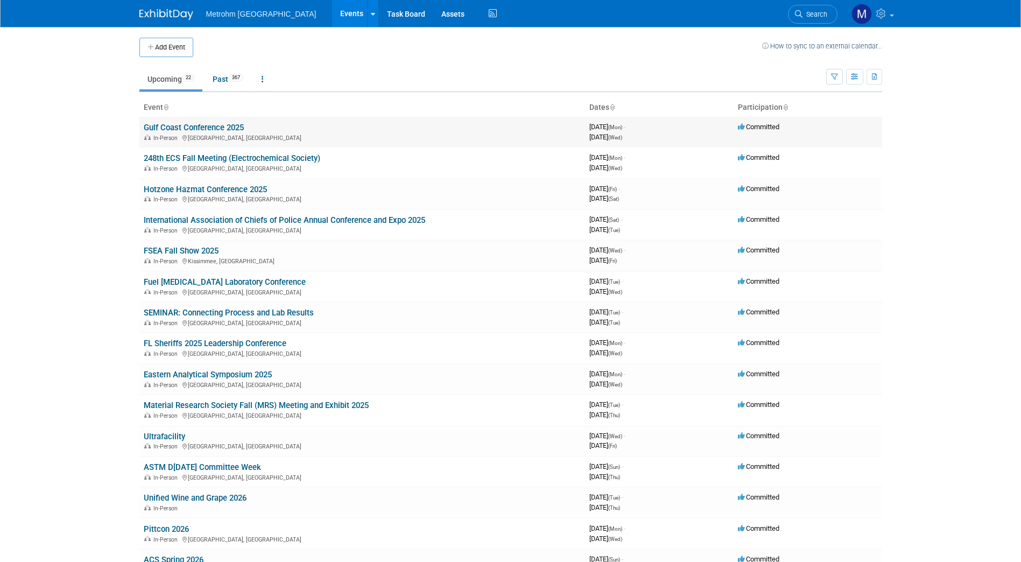
click at [174, 131] on link "Gulf Coast Conference 2025" at bounding box center [194, 128] width 100 height 10
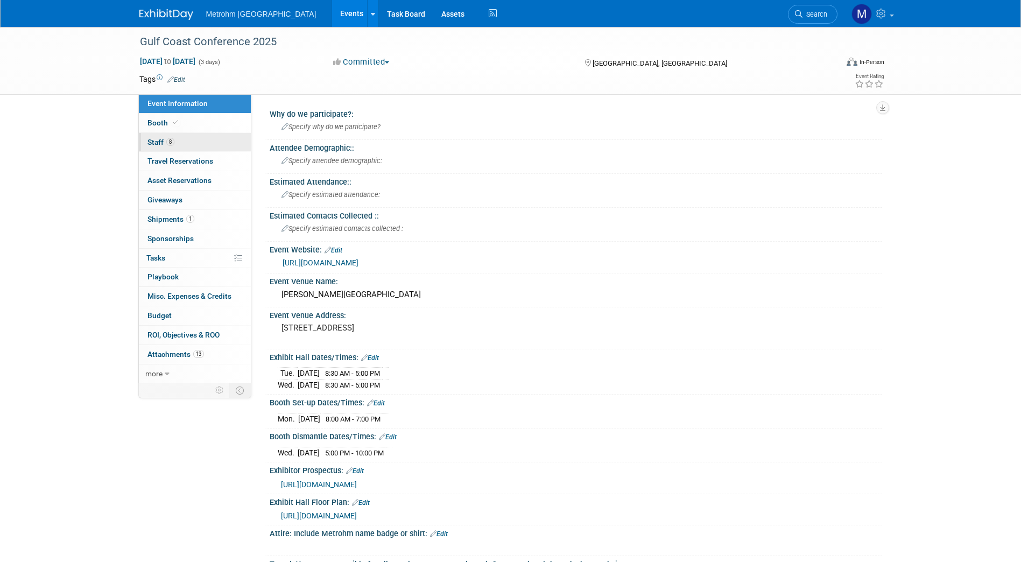
click at [170, 137] on link "8 Staff 8" at bounding box center [195, 142] width 112 height 19
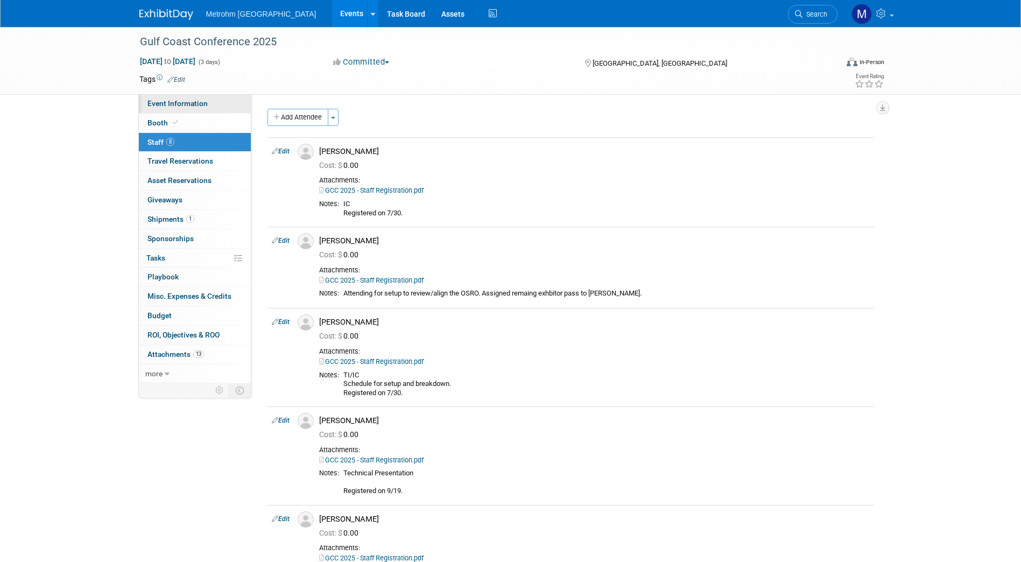
click at [209, 113] on link "Event Information" at bounding box center [195, 103] width 112 height 19
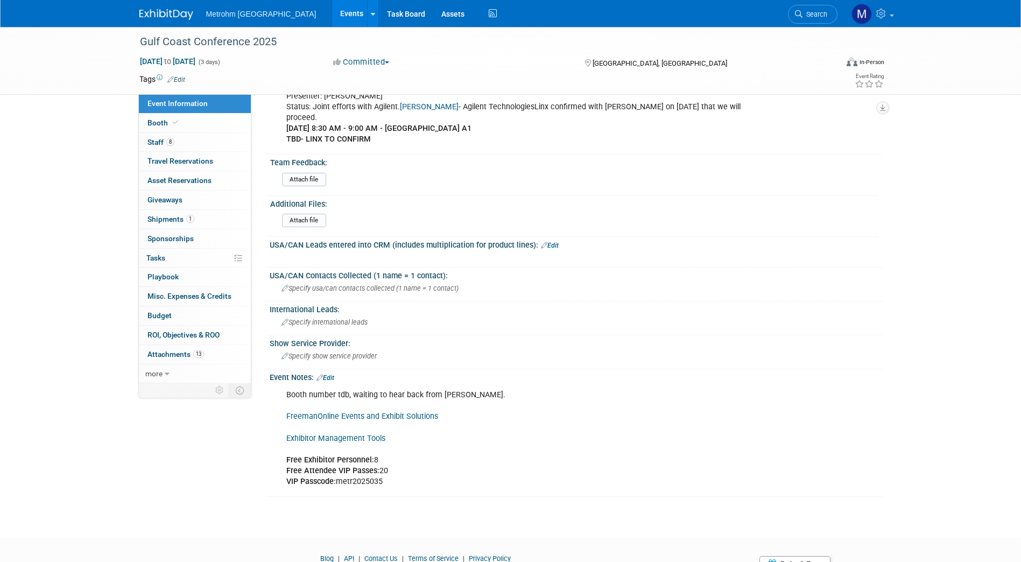
scroll to position [747, 0]
click at [405, 411] on link "FreemanOnline Events and Exhibit Solutions" at bounding box center [362, 415] width 152 height 9
click at [369, 433] on link "Exhibitor Management Tools" at bounding box center [335, 437] width 99 height 9
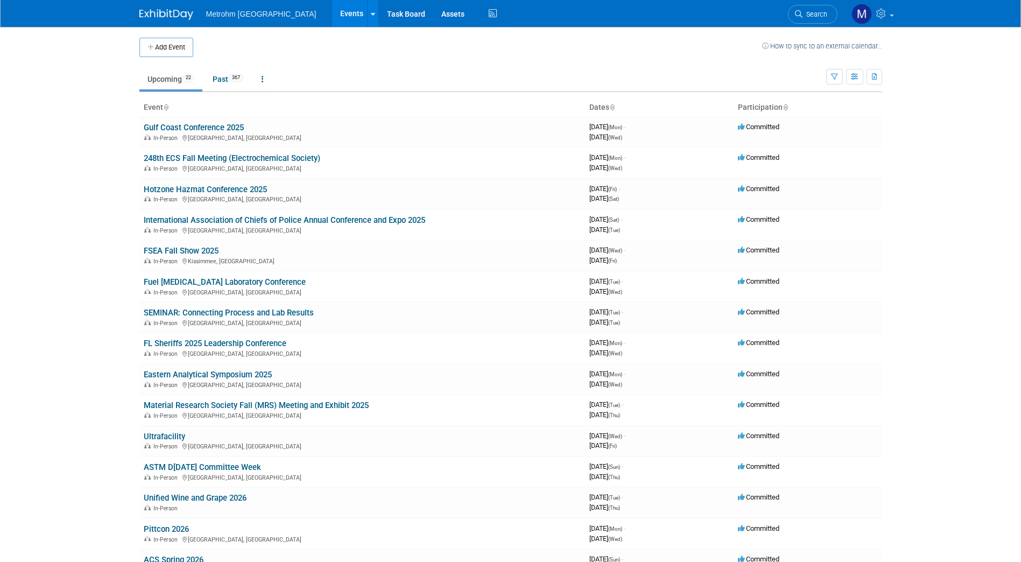
click at [99, 22] on div "Metrohm [GEOGRAPHIC_DATA] Events Add Event Bulk Upload Events Shareable Event B…" at bounding box center [510, 13] width 1021 height 27
